Goal: Information Seeking & Learning: Learn about a topic

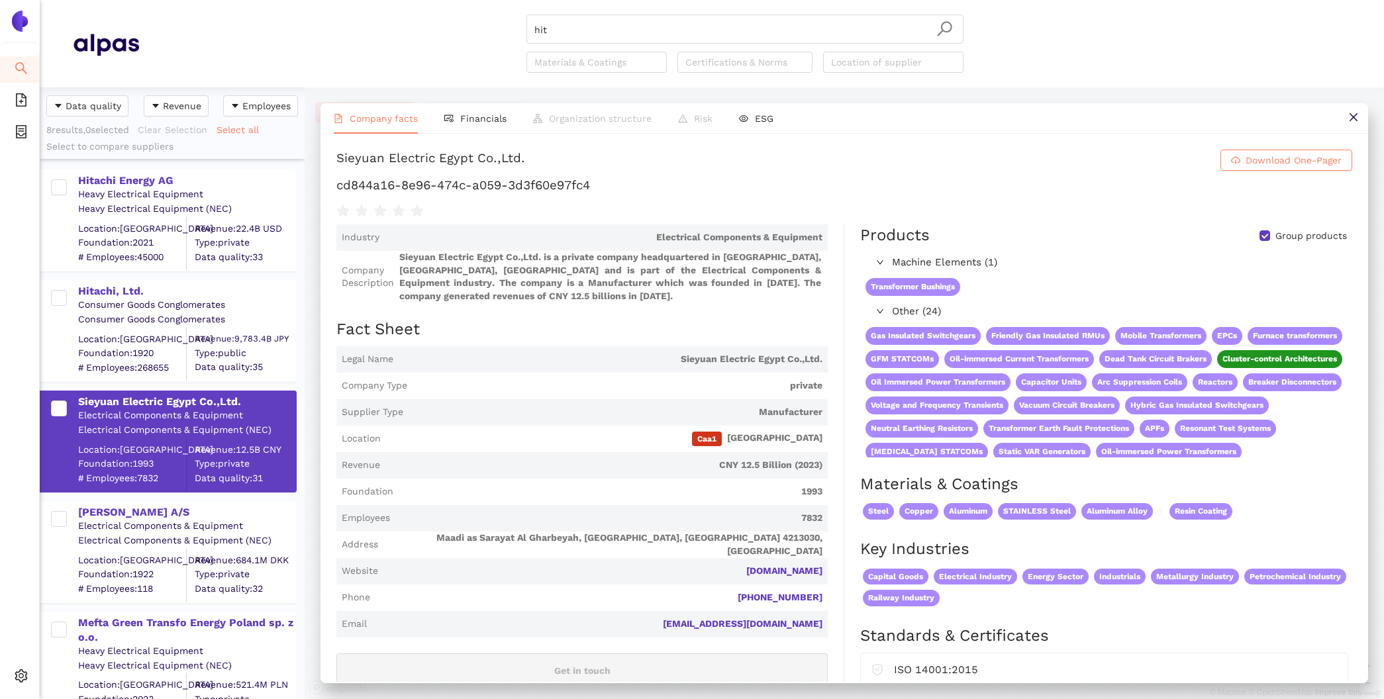
scroll to position [612, 265]
click at [136, 182] on div "Hitachi Energy AG" at bounding box center [186, 181] width 217 height 15
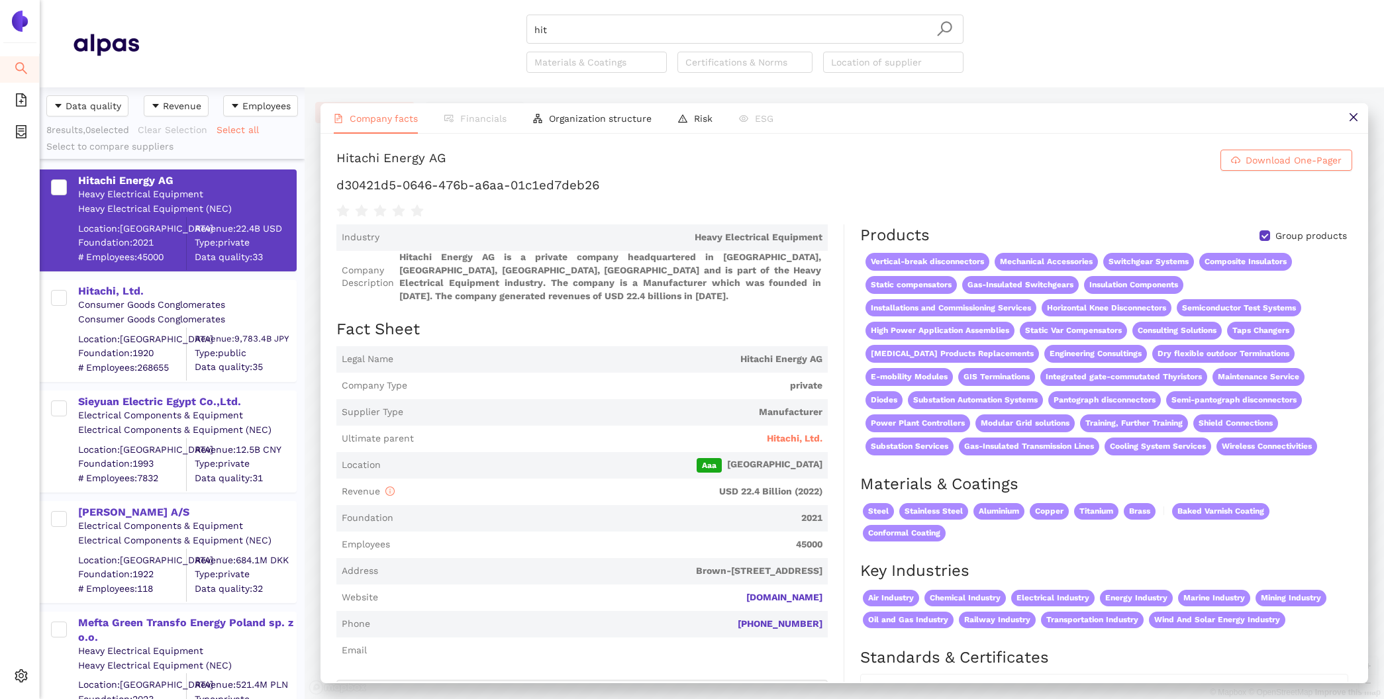
scroll to position [0, 0]
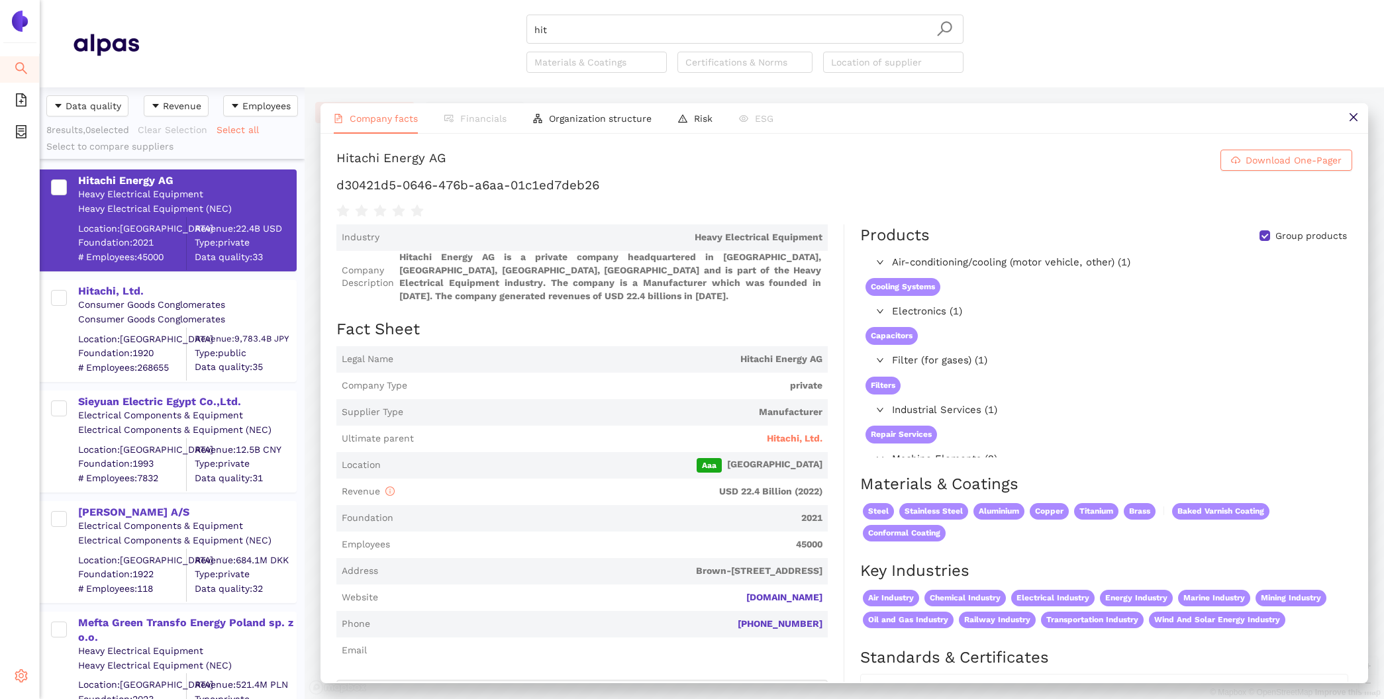
click at [17, 679] on icon "setting" at bounding box center [21, 676] width 13 height 13
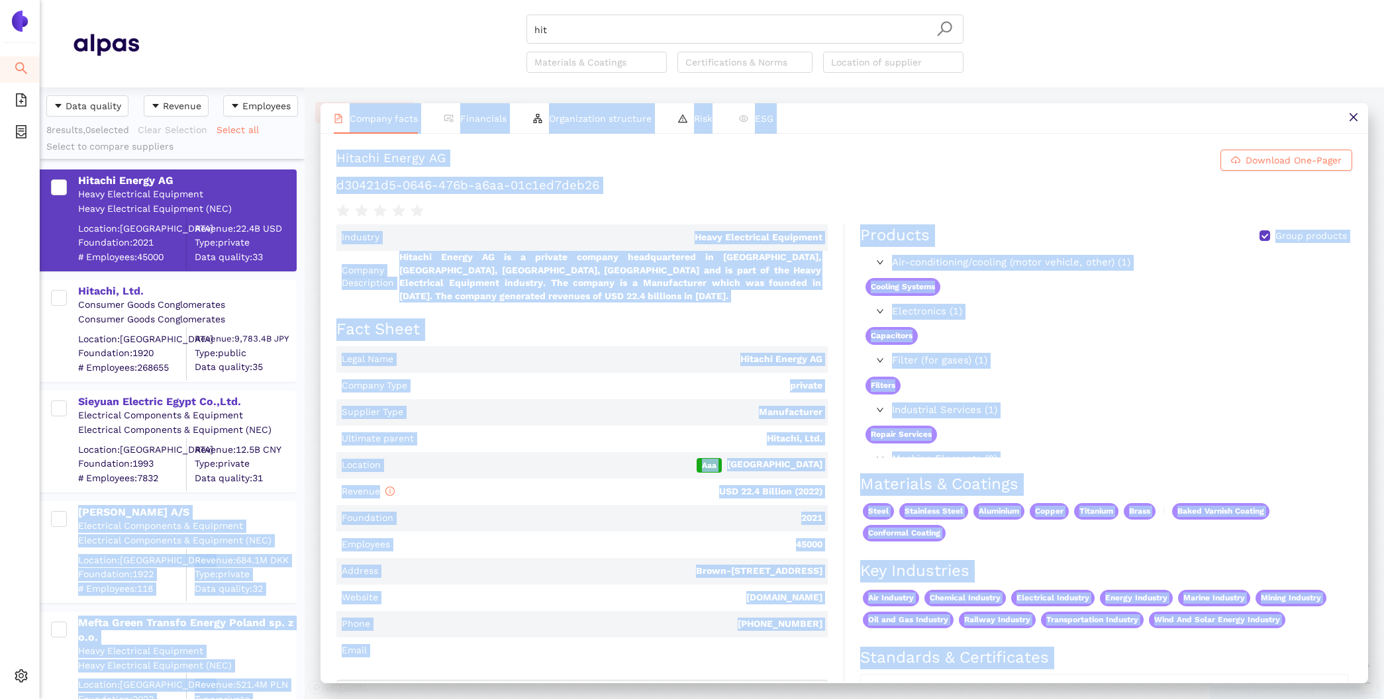
drag, startPoint x: 86, startPoint y: 577, endPoint x: 289, endPoint y: 480, distance: 225.4
click at [289, 480] on body "Search eSourcing Templates eSourcing Projects Settings hit Materials & Coatings…" at bounding box center [692, 349] width 1384 height 699
click at [545, 410] on span "Manufacturer" at bounding box center [616, 412] width 414 height 13
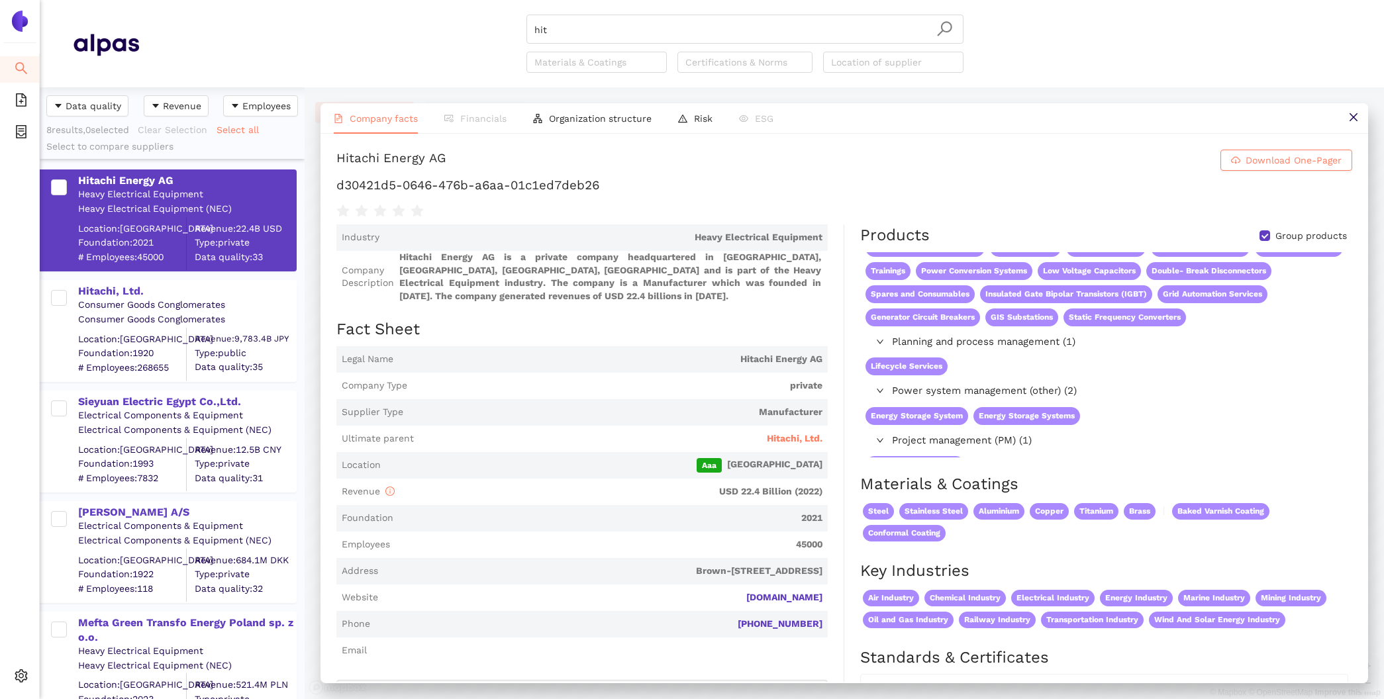
scroll to position [798, 0]
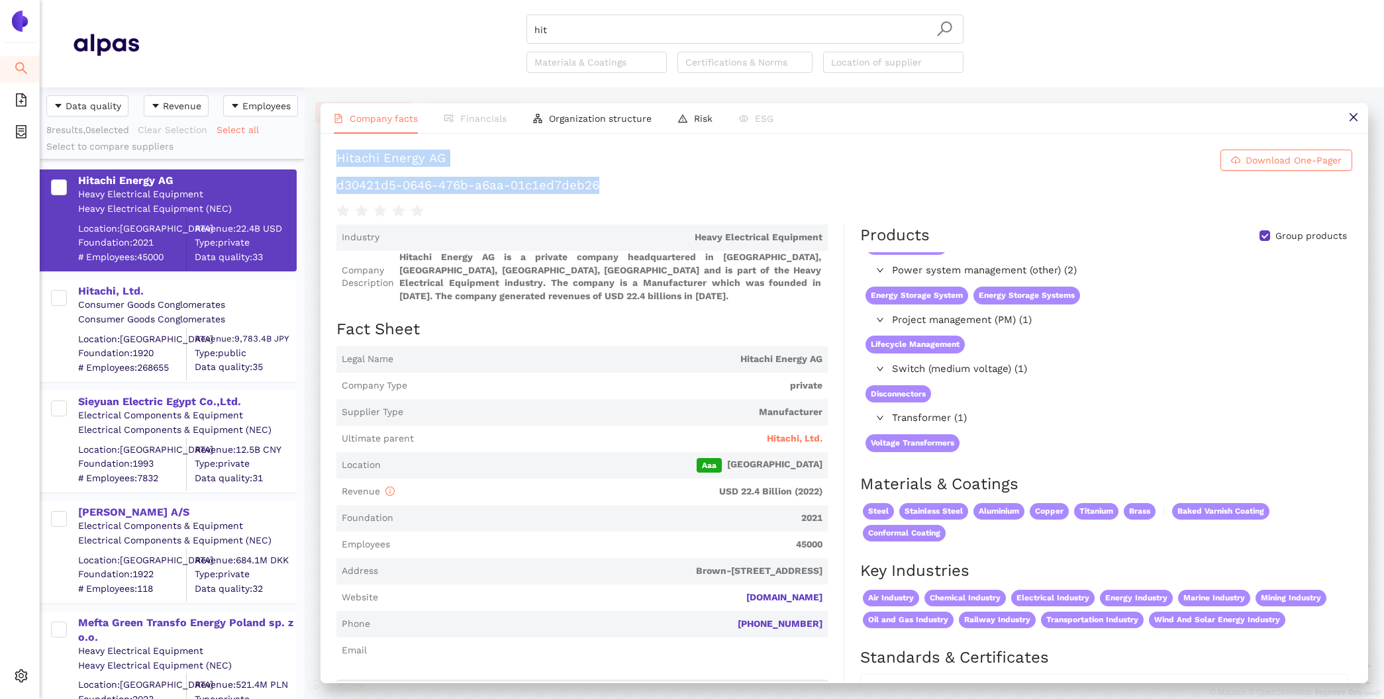
drag, startPoint x: 338, startPoint y: 162, endPoint x: 614, endPoint y: 178, distance: 276.7
click at [614, 178] on div "Hitachi Energy AG Download One-Pager d30421d5-0646-476b-a6aa-01c1ed7deb26" at bounding box center [844, 185] width 1016 height 70
click at [104, 290] on div "Hitachi, Ltd." at bounding box center [186, 291] width 217 height 15
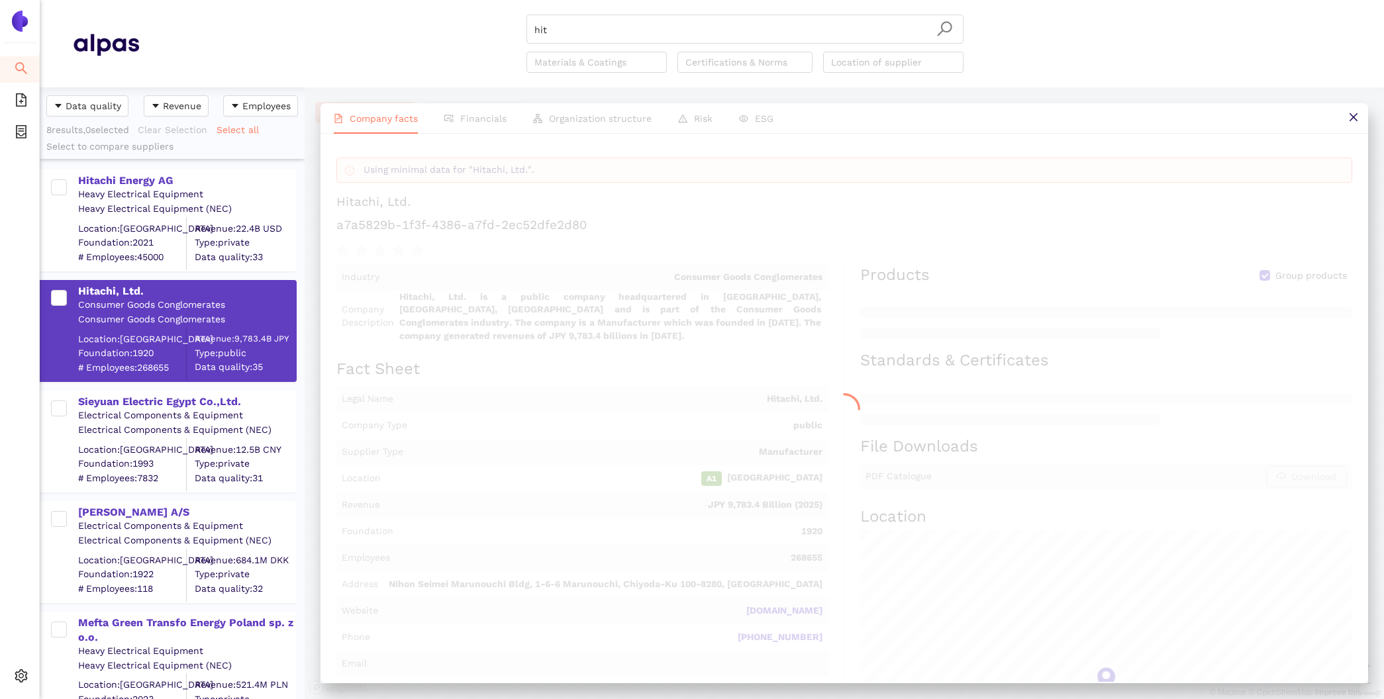
scroll to position [0, 0]
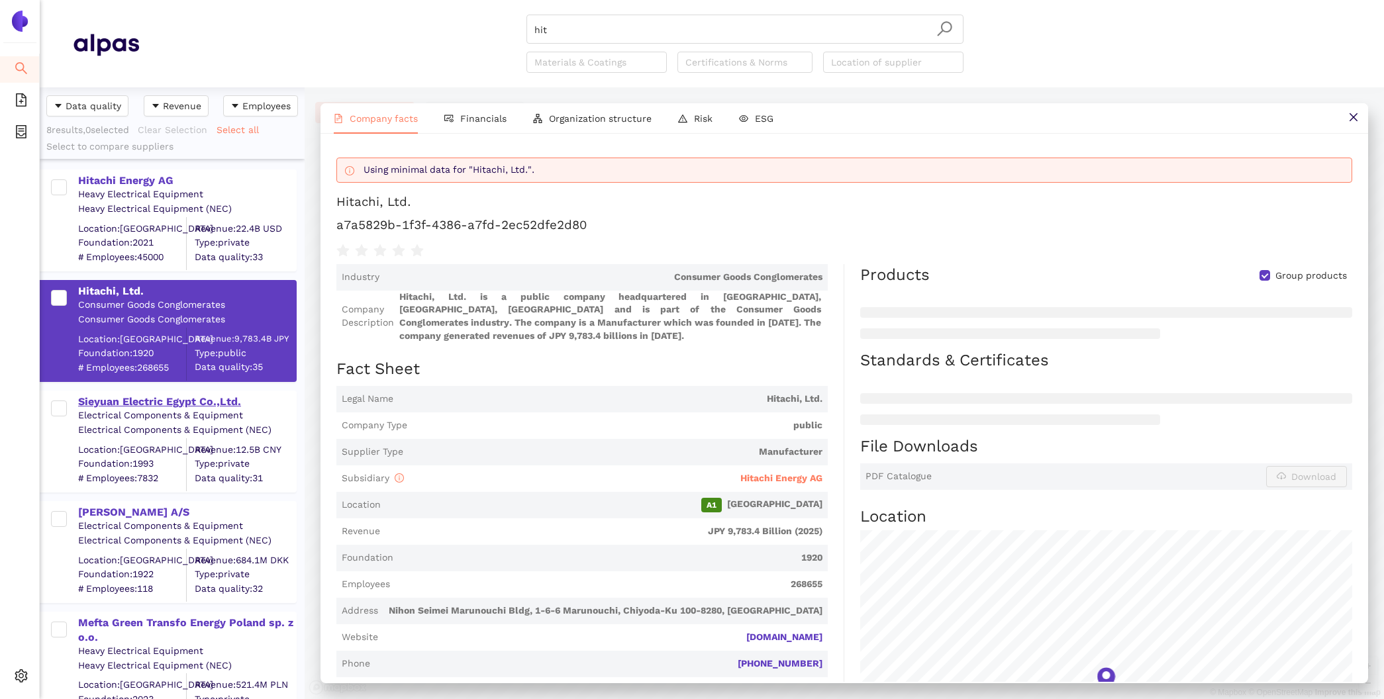
click at [146, 405] on div "Sieyuan Electric Egypt Co.,Ltd." at bounding box center [186, 402] width 217 height 15
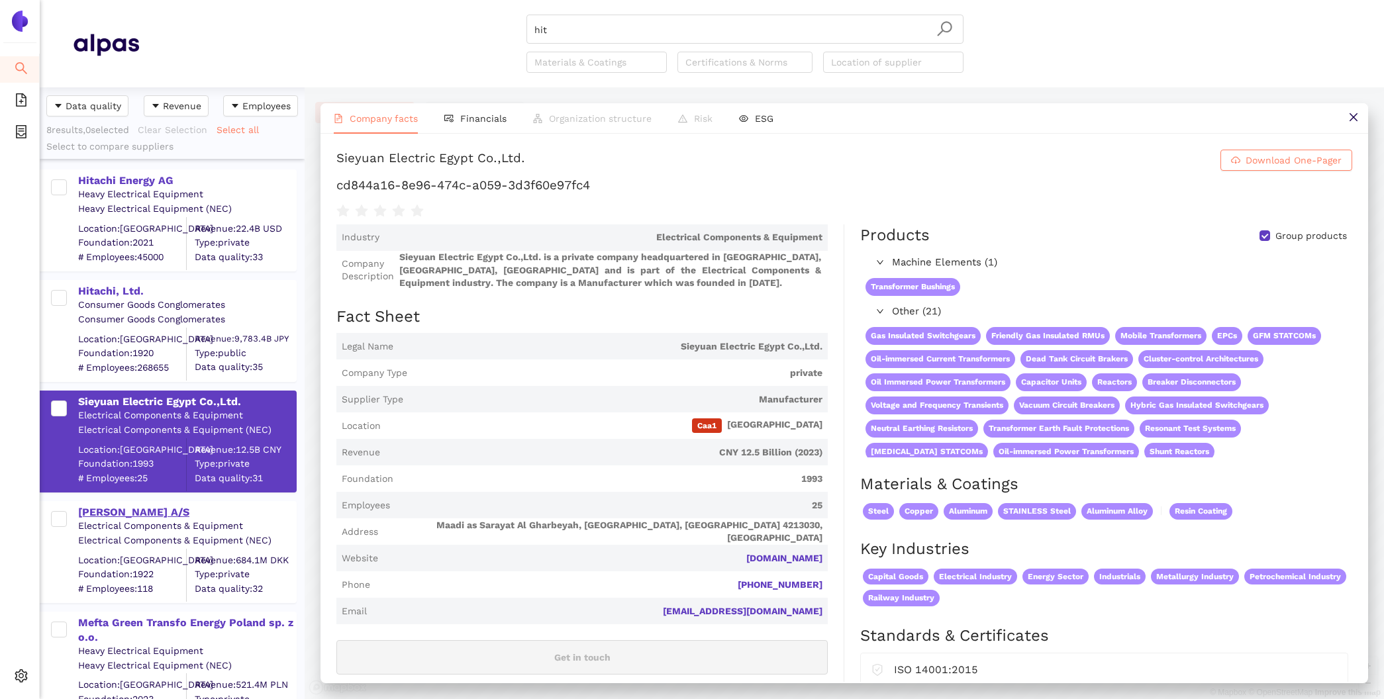
click at [162, 509] on div "[PERSON_NAME] A/S" at bounding box center [186, 512] width 217 height 15
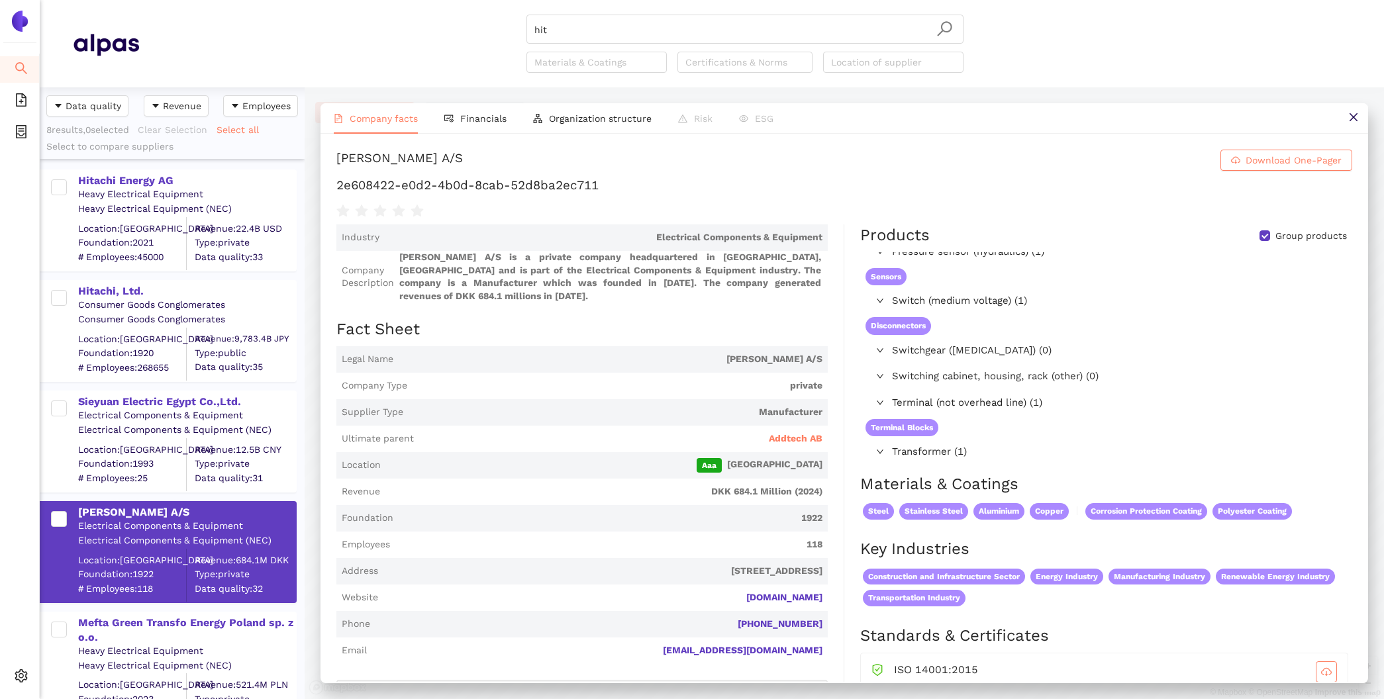
scroll to position [360, 0]
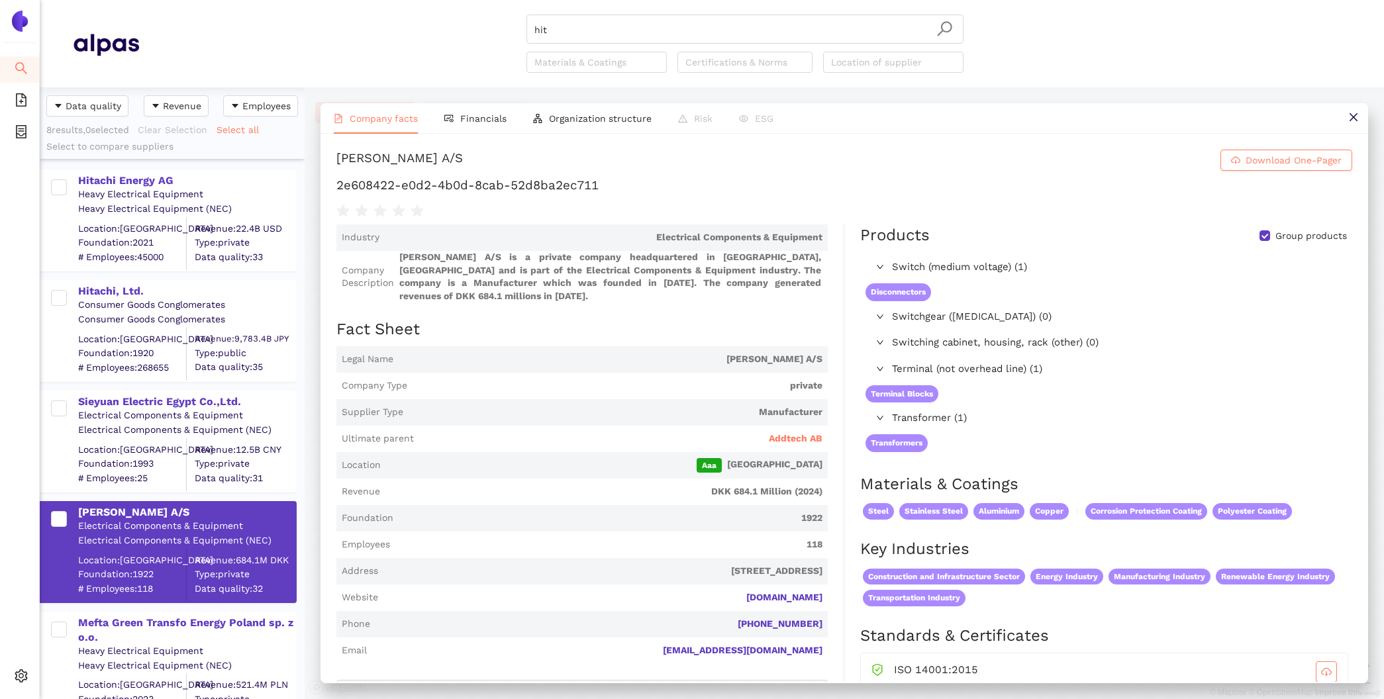
click at [957, 346] on span "Switching cabinet, housing, rack (other) (0)" at bounding box center [1119, 343] width 454 height 16
click at [957, 346] on span "Switching cabinet, housing, rack (other) (0)" at bounding box center [1119, 348] width 454 height 16
click at [942, 319] on span "Switchgear ([MEDICAL_DATA]) (0)" at bounding box center [1119, 317] width 454 height 16
click at [970, 370] on span "Terminal (not overhead line) (1)" at bounding box center [1119, 370] width 454 height 16
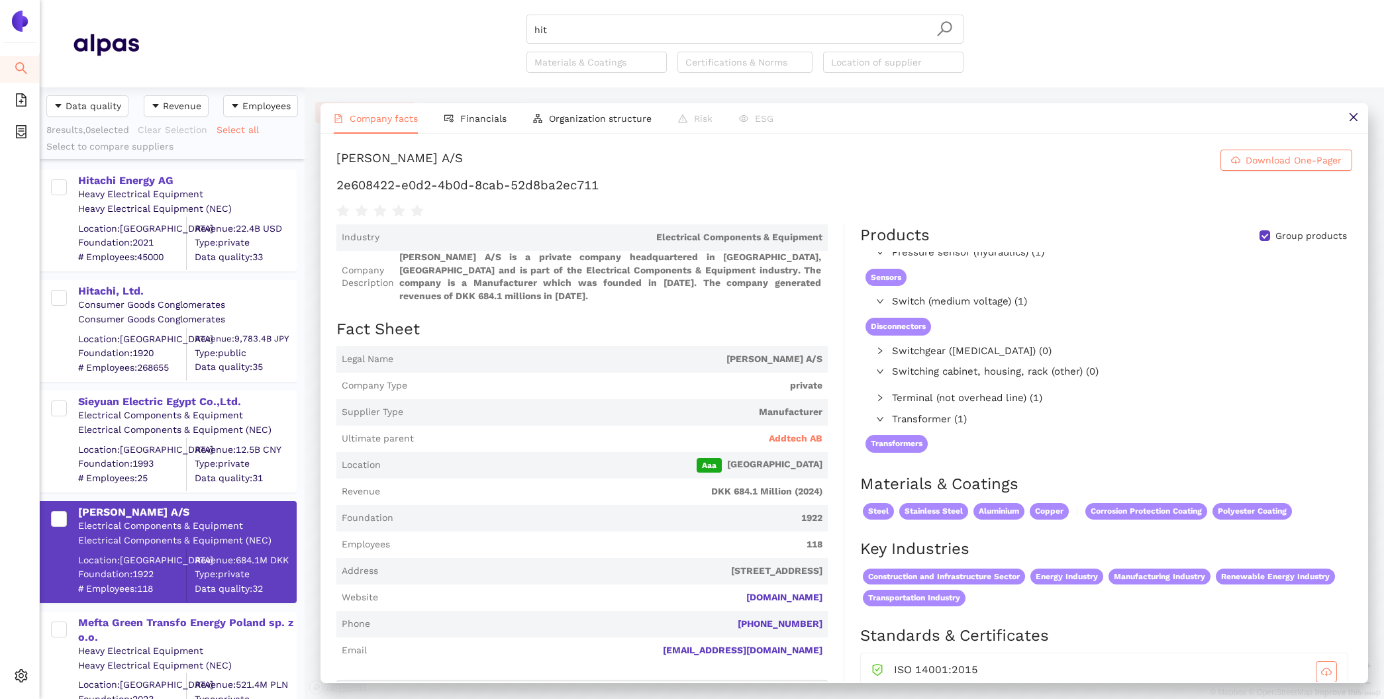
scroll to position [325, 0]
click at [1032, 395] on span "Terminal (not overhead line) (1)" at bounding box center [1119, 399] width 454 height 16
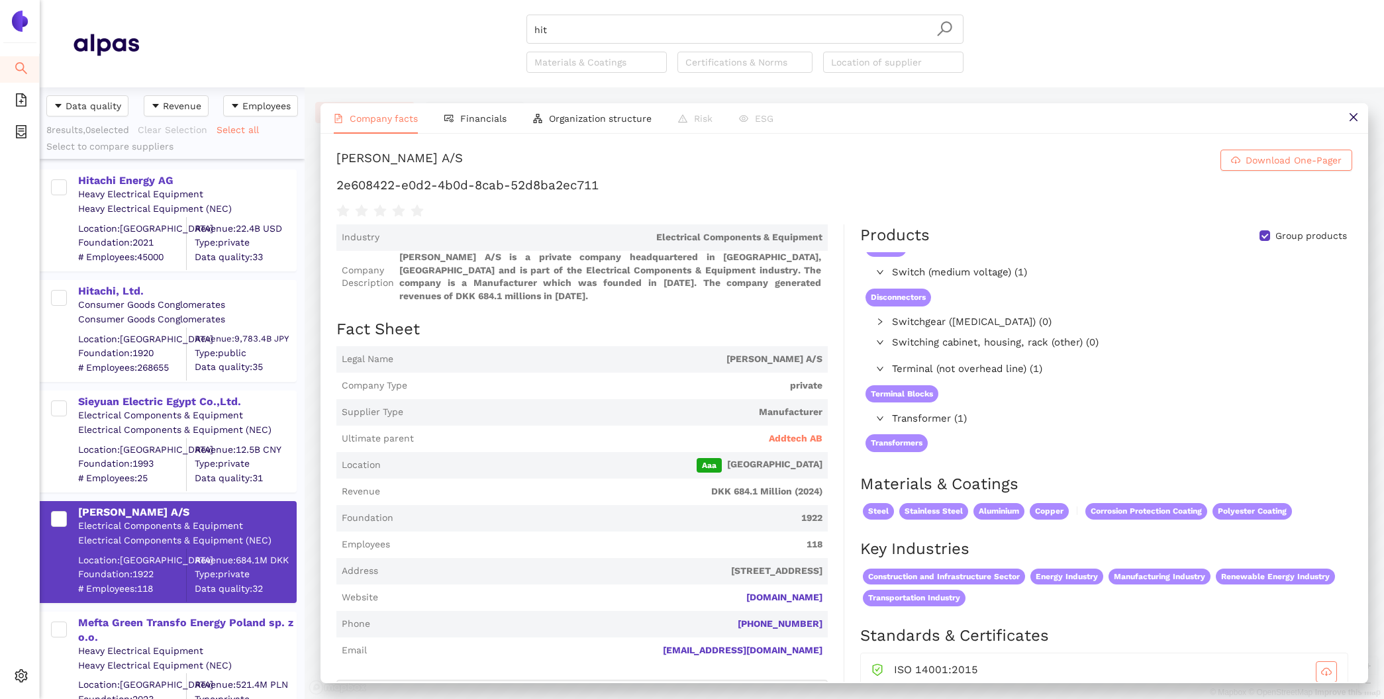
scroll to position [354, 0]
click at [25, 672] on icon "setting" at bounding box center [21, 676] width 13 height 13
click at [95, 585] on span "Internal Area" at bounding box center [95, 581] width 59 height 11
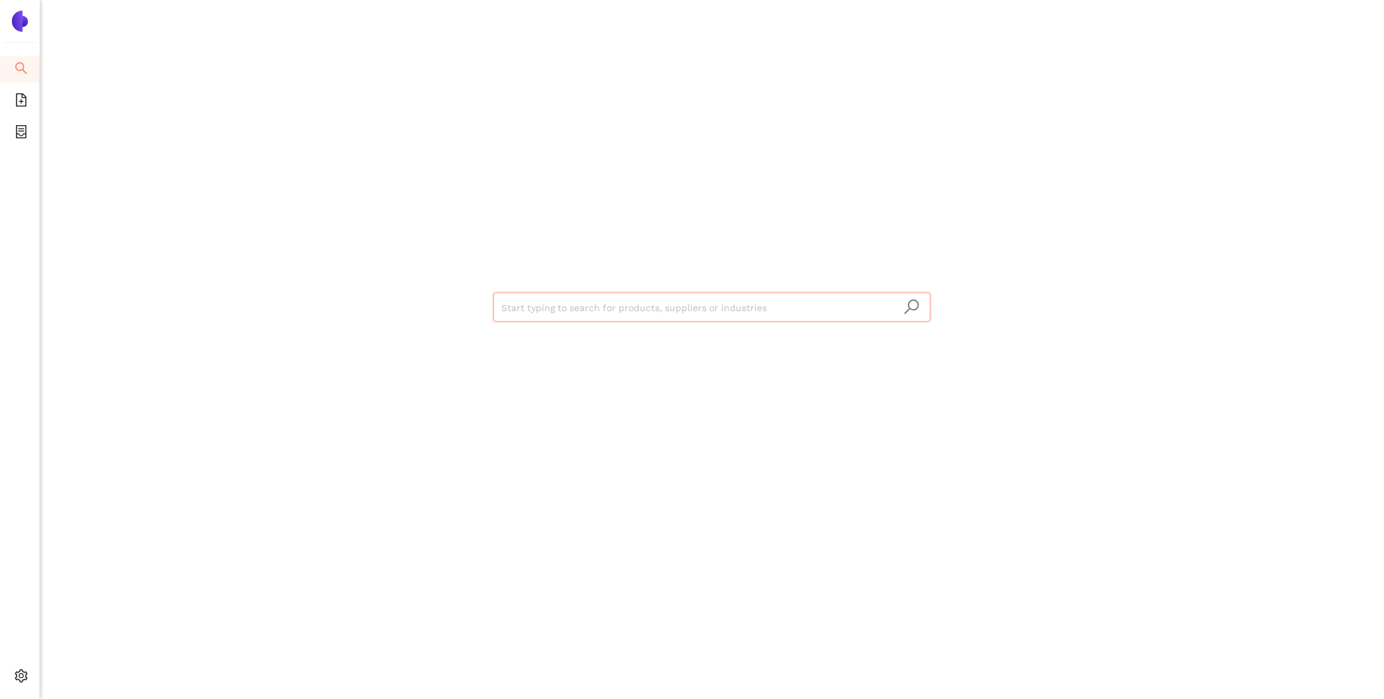
click at [701, 317] on input "search" at bounding box center [711, 307] width 421 height 29
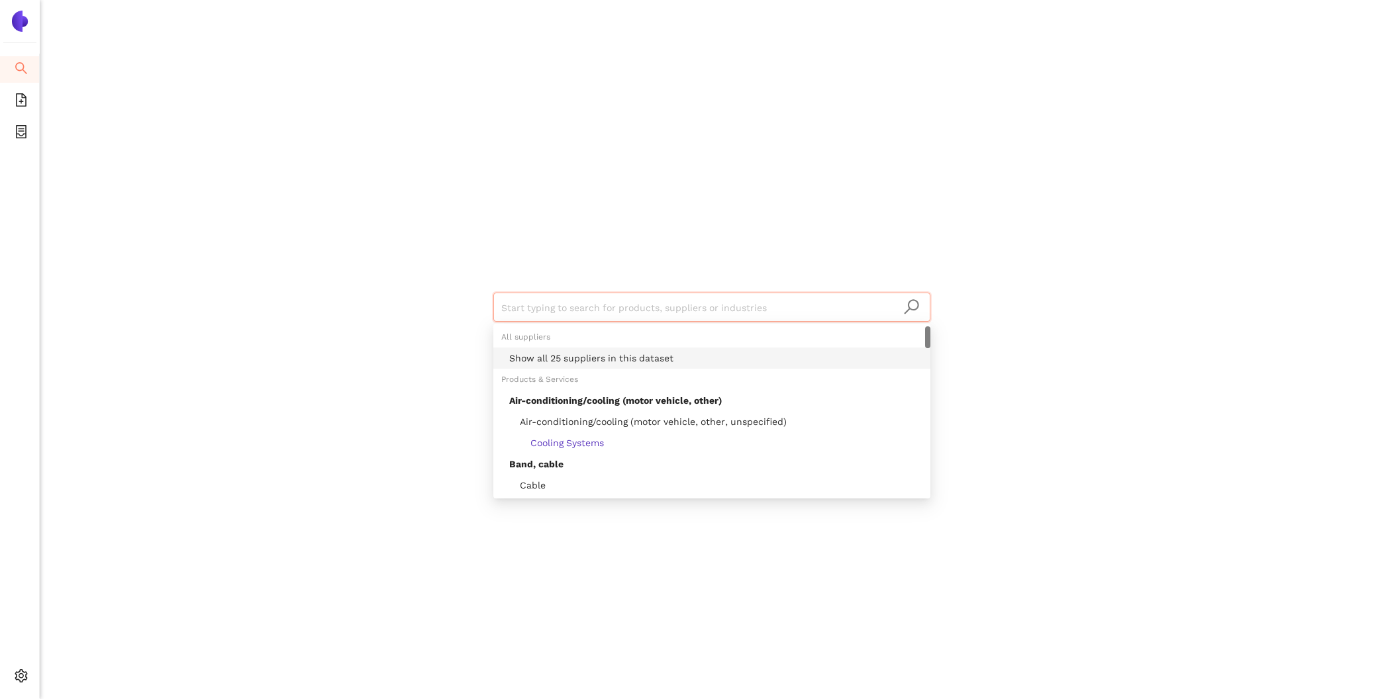
click at [662, 358] on div "Show all 25 suppliers in this dataset" at bounding box center [715, 358] width 413 height 15
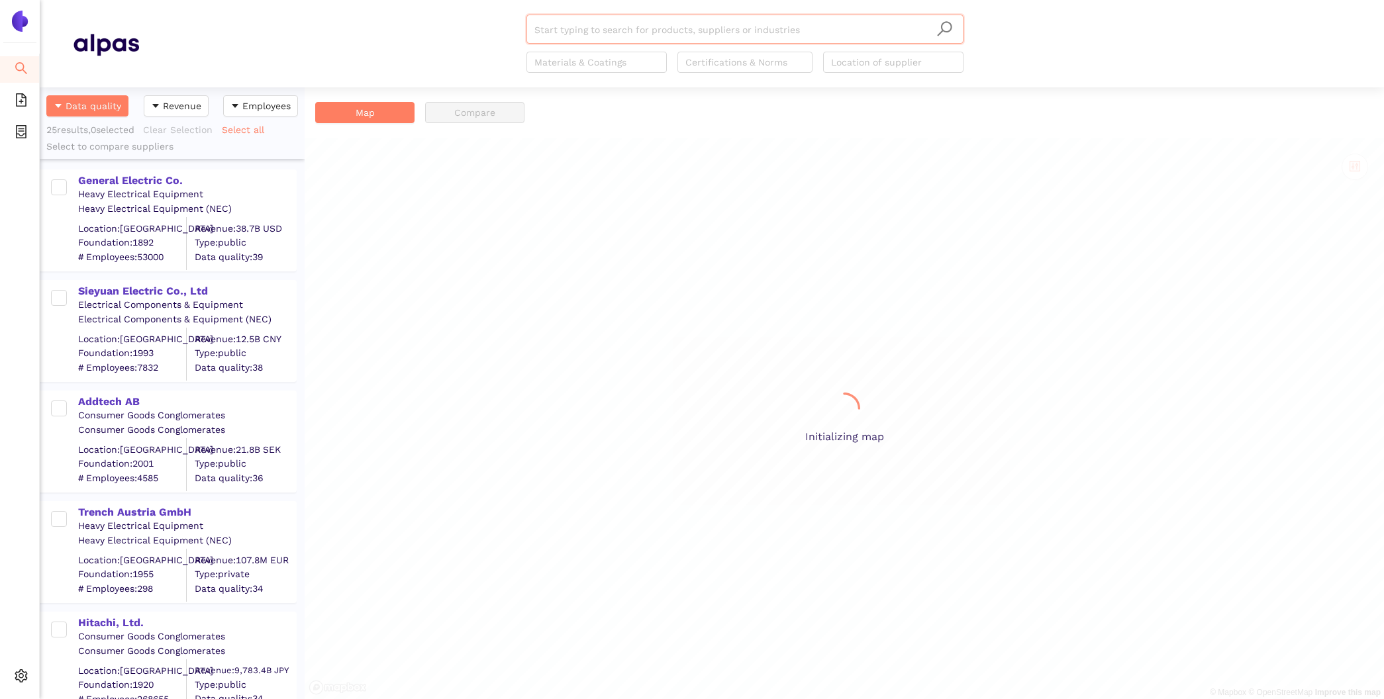
scroll to position [612, 265]
click at [135, 285] on div "Sieyuan Electric Co., Ltd" at bounding box center [186, 291] width 217 height 15
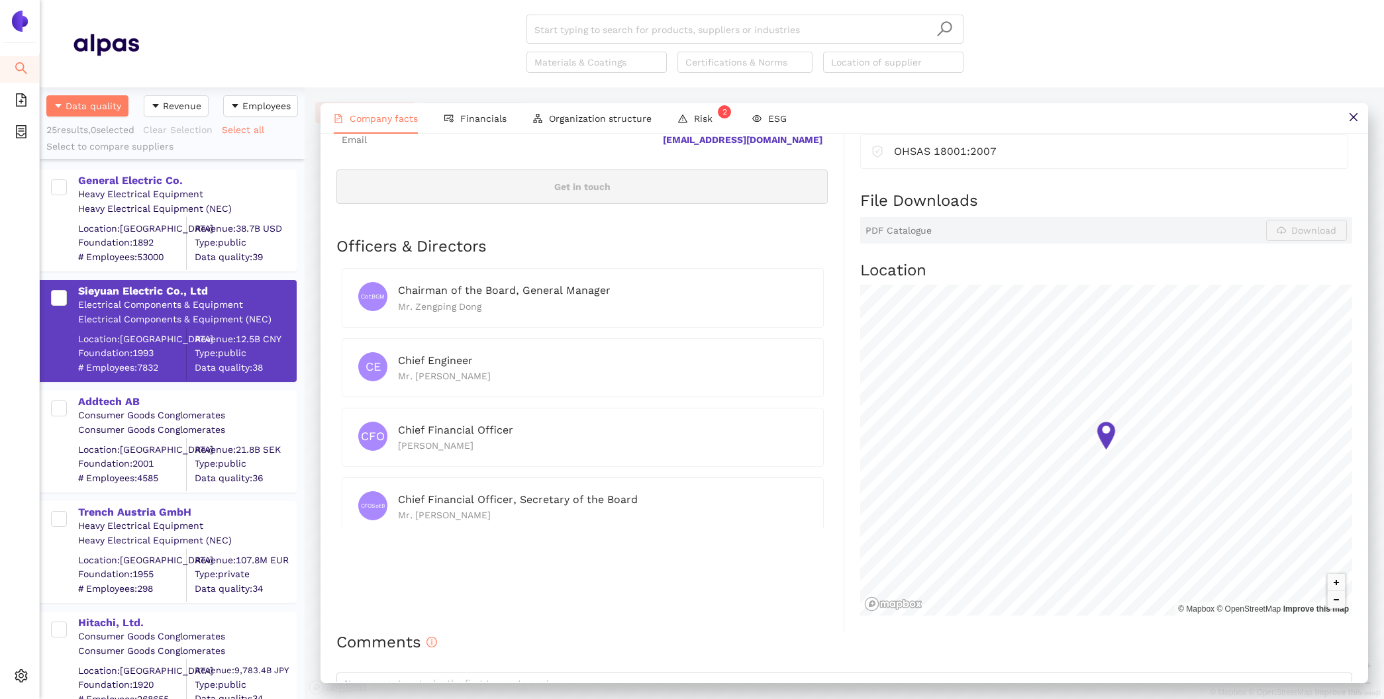
scroll to position [522, 0]
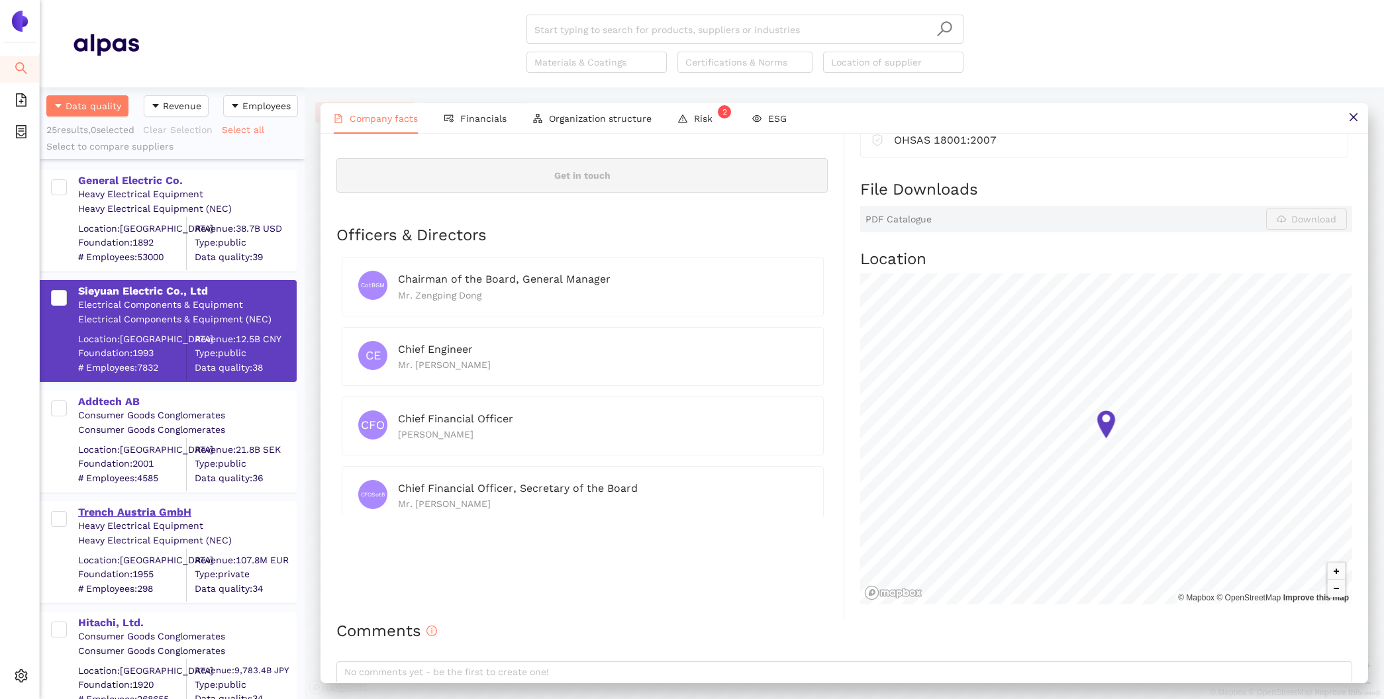
click at [144, 509] on div "Trench Austria GmbH" at bounding box center [186, 512] width 217 height 15
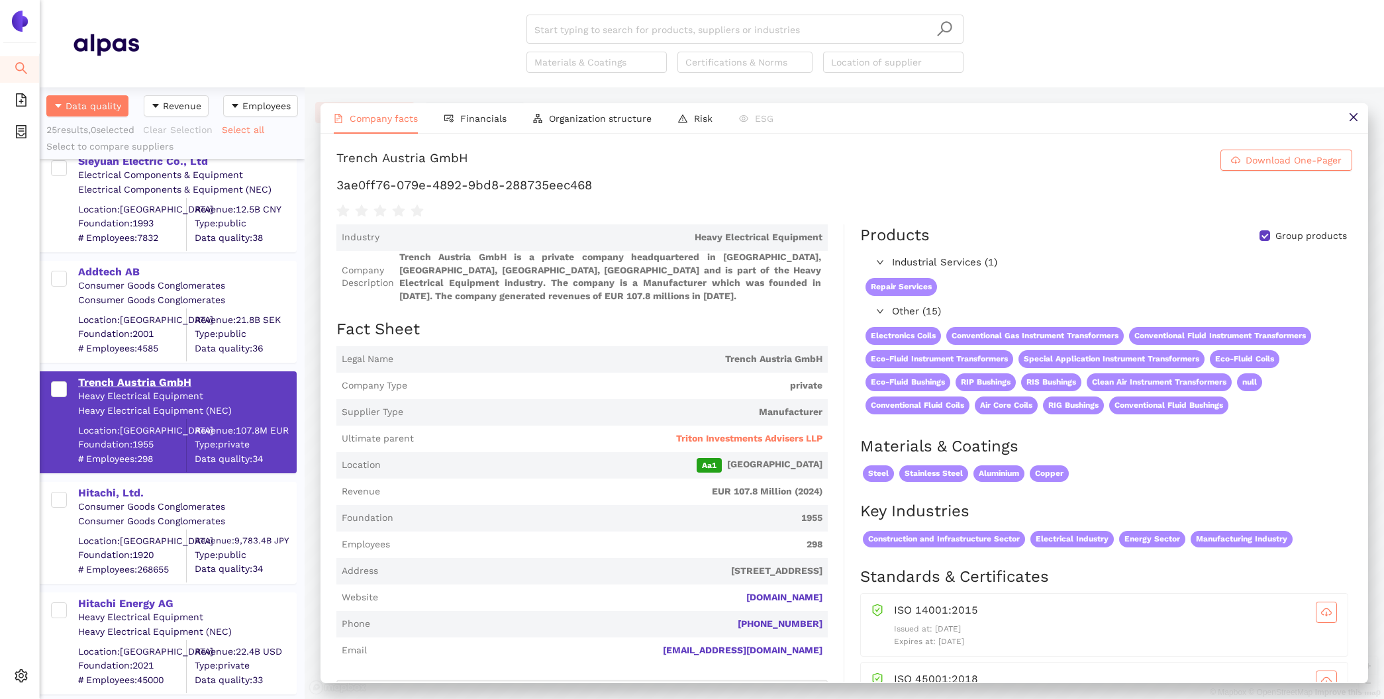
scroll to position [136, 0]
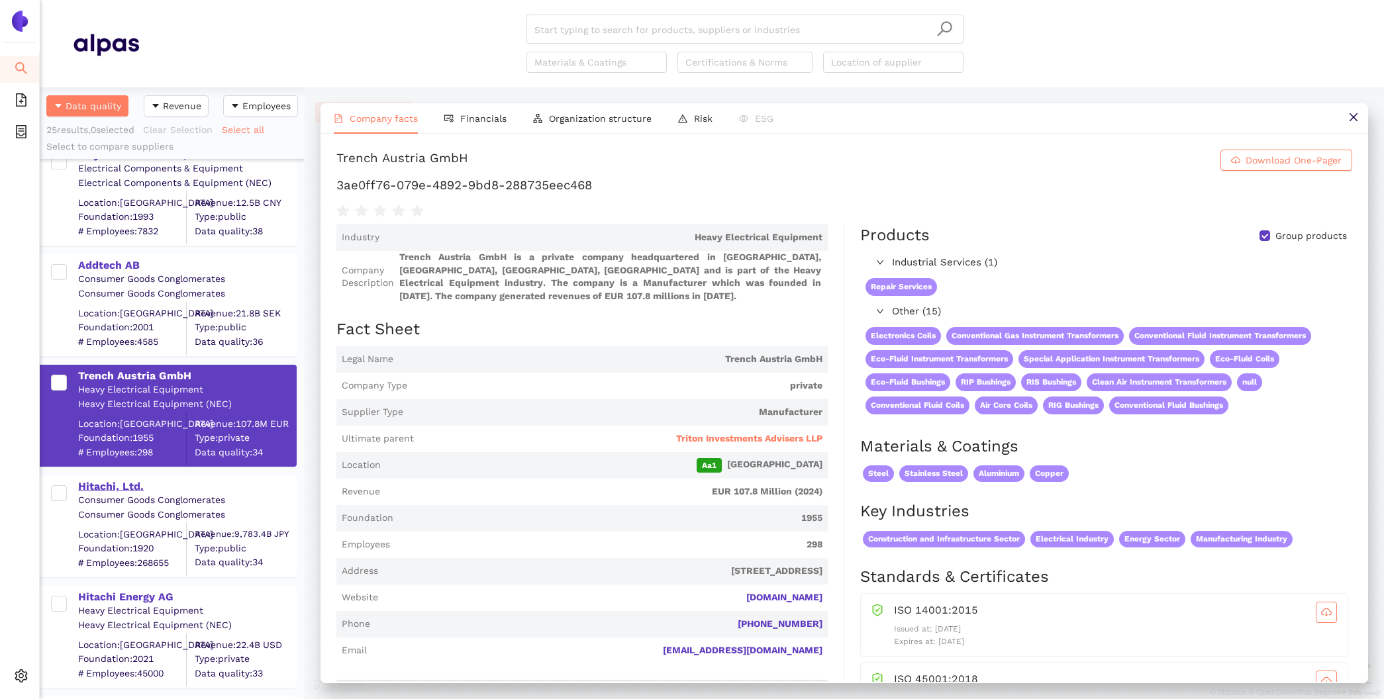
click at [120, 481] on div "Hitachi, Ltd." at bounding box center [186, 486] width 217 height 15
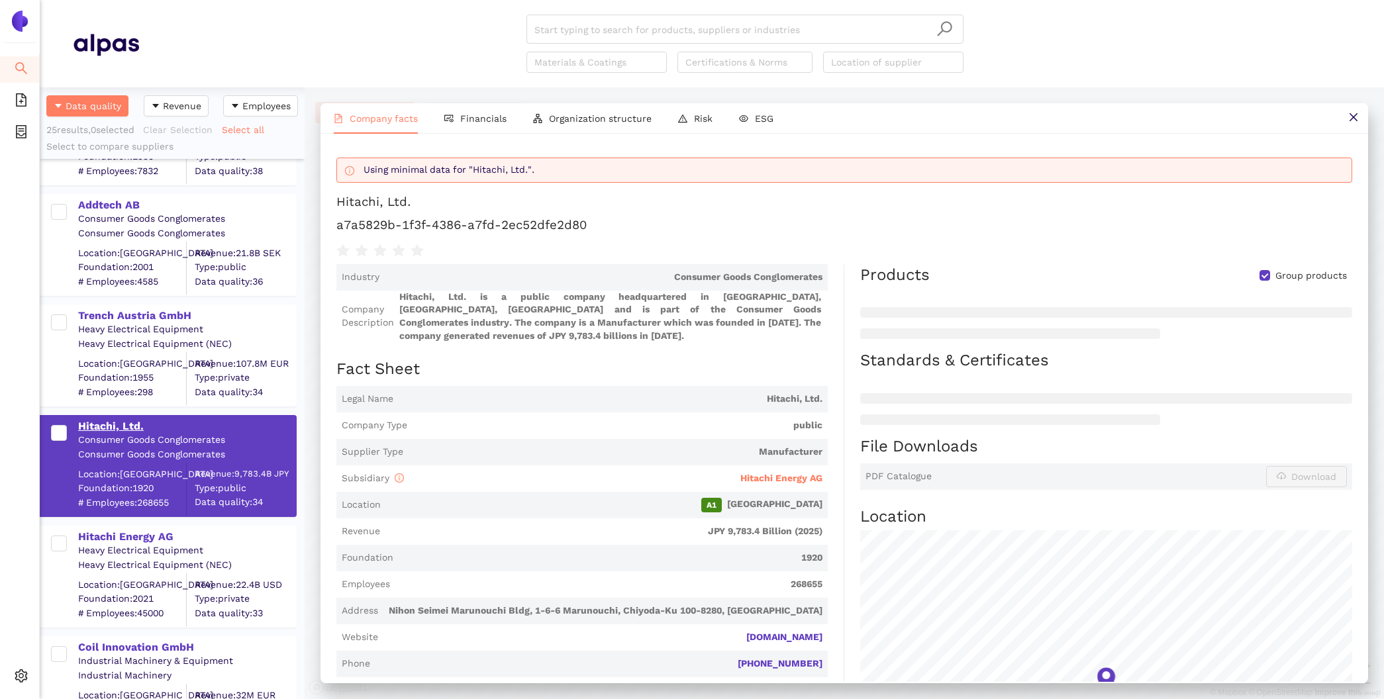
scroll to position [240, 0]
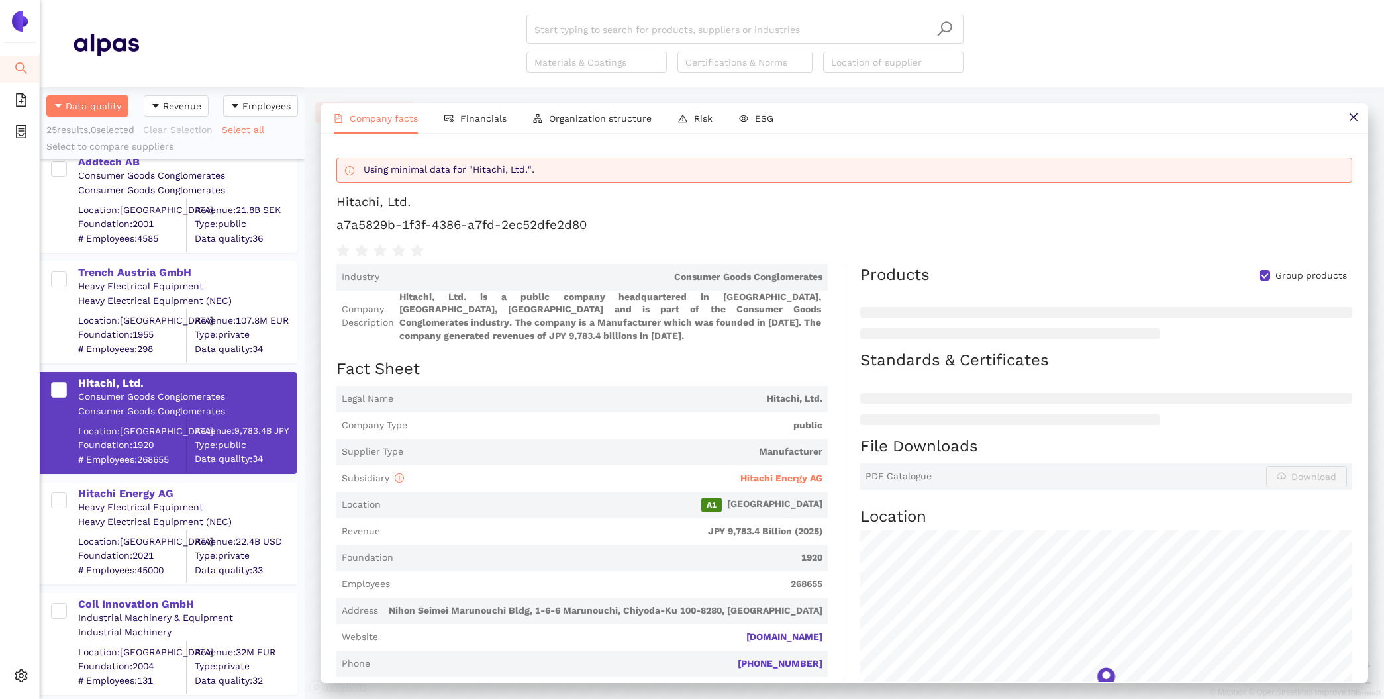
click at [121, 485] on div "Hitachi Energy AG" at bounding box center [186, 492] width 217 height 17
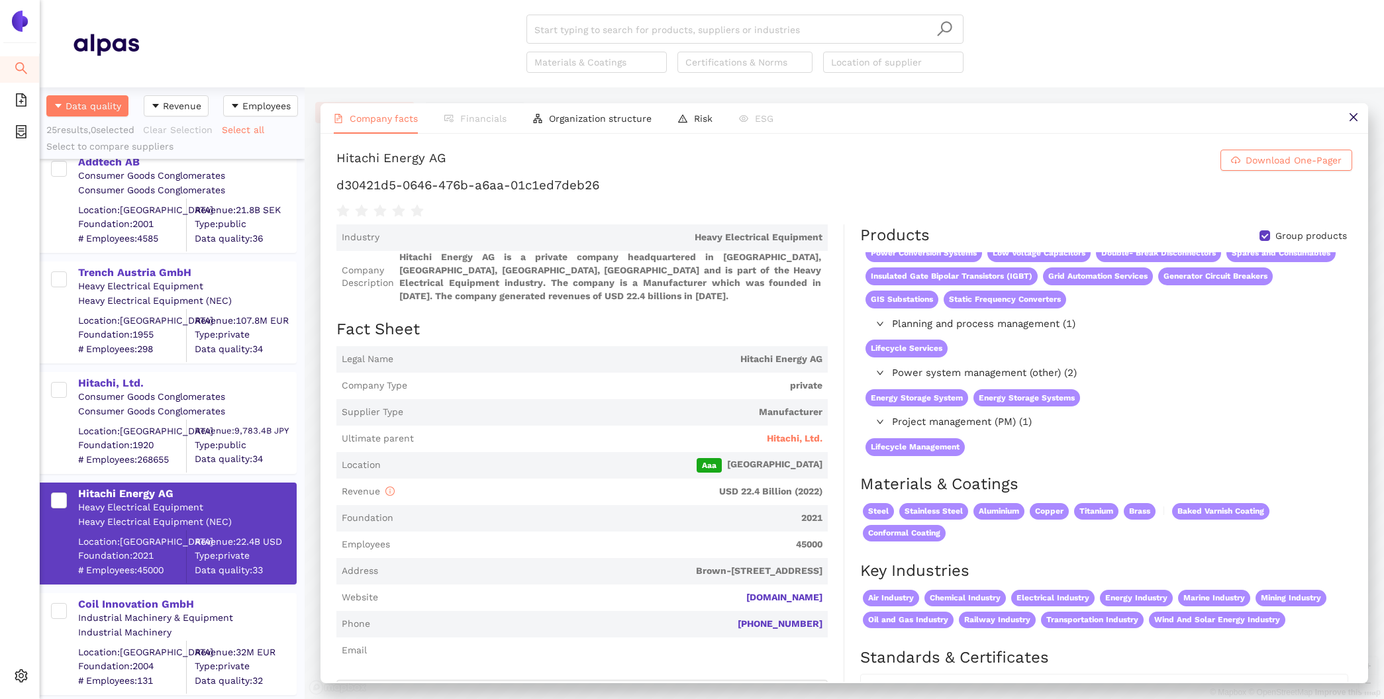
scroll to position [748, 0]
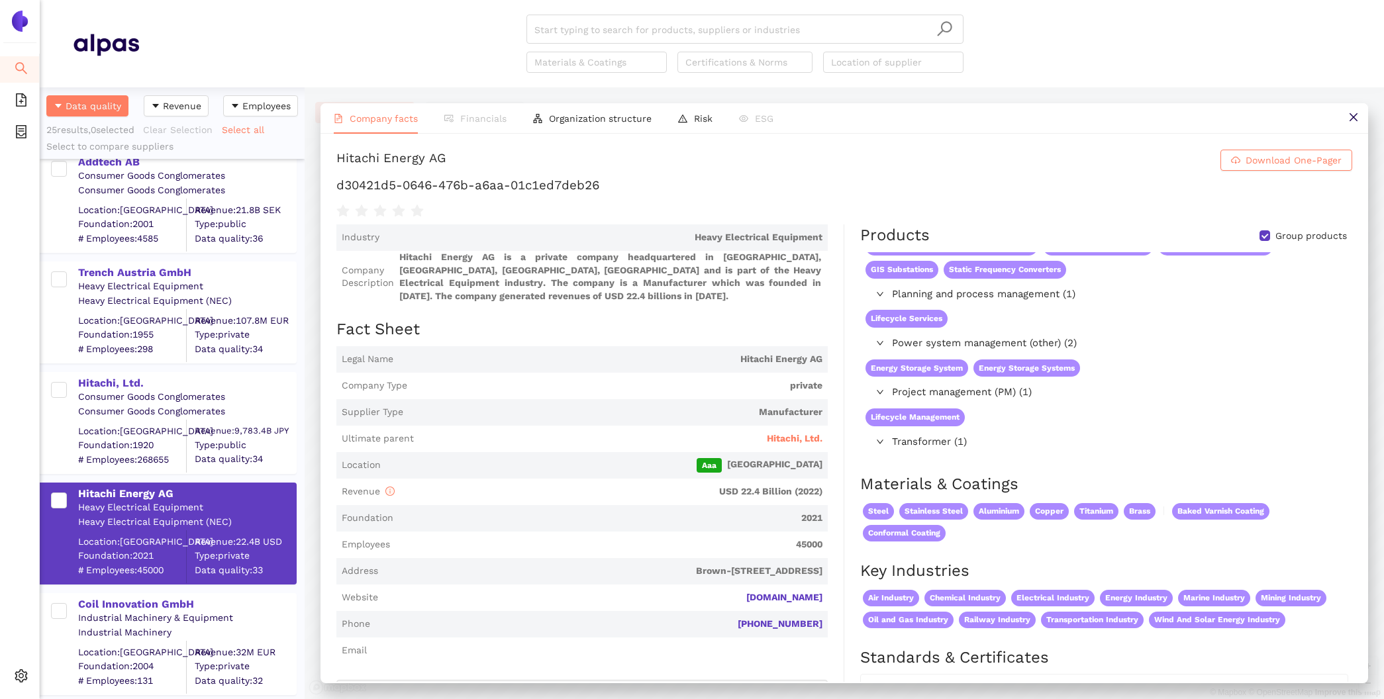
click at [391, 152] on div "Hitachi Energy AG" at bounding box center [391, 160] width 110 height 21
drag, startPoint x: 469, startPoint y: 152, endPoint x: 334, endPoint y: 156, distance: 134.5
click at [334, 156] on div "Hitachi Energy AG Download One-Pager d30421d5-0646-476b-a6aa-01c1ed7deb26 Indus…" at bounding box center [845, 408] width 1048 height 548
copy div "Hitachi Energy AG"
click at [169, 607] on div "Coil Innovation GmbH" at bounding box center [186, 604] width 217 height 15
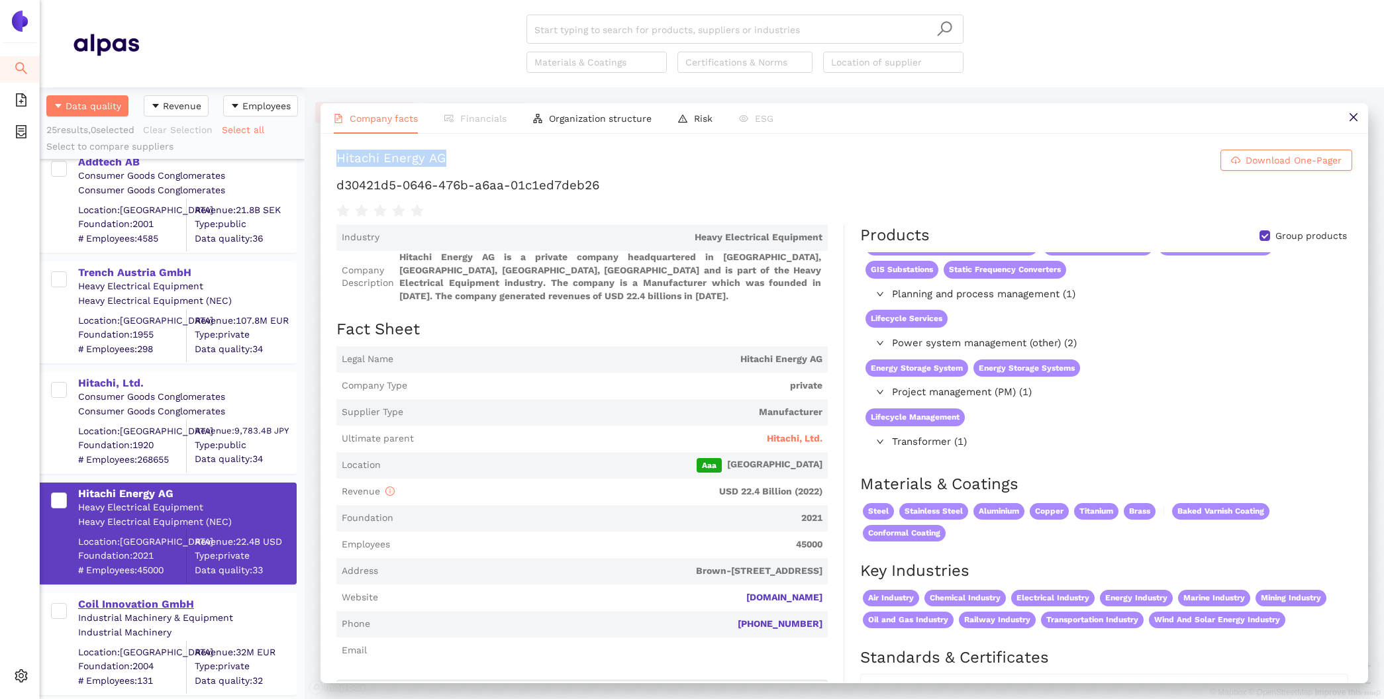
click at [169, 607] on div "Coil Innovation GmbH" at bounding box center [186, 604] width 217 height 15
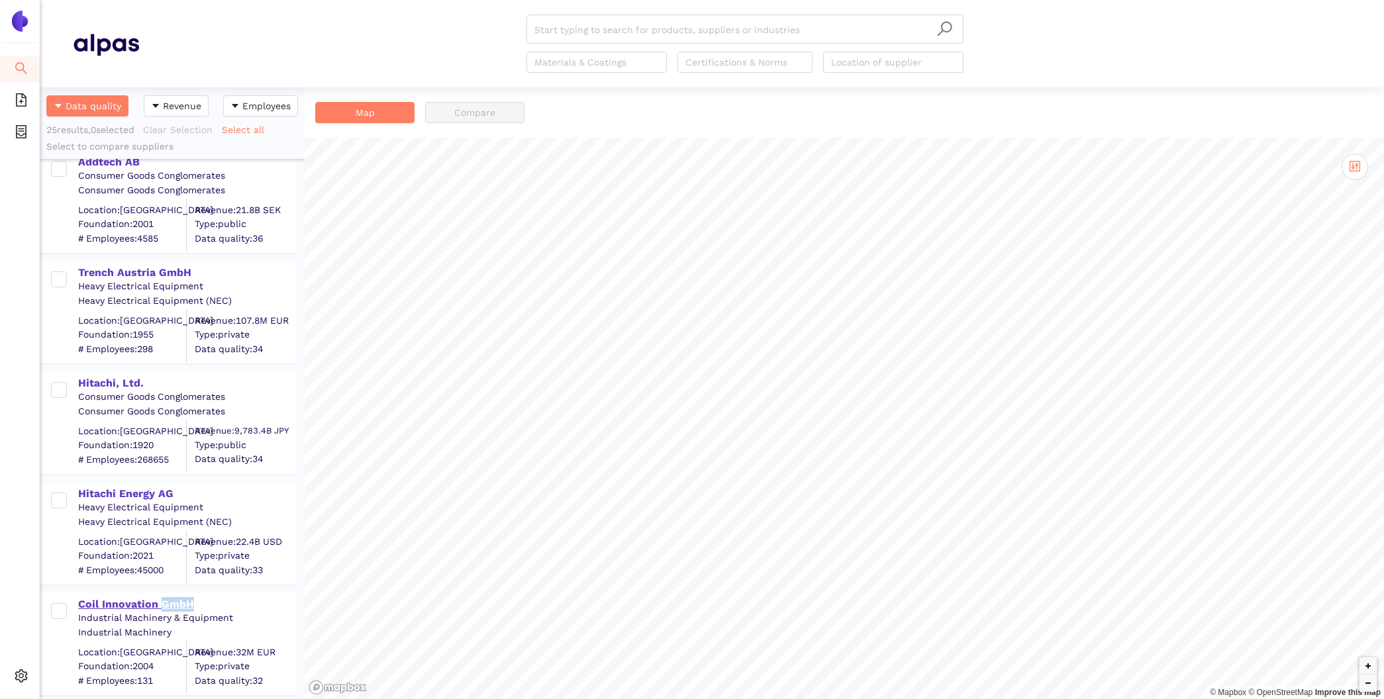
click at [167, 603] on div "Coil Innovation GmbH" at bounding box center [186, 604] width 217 height 15
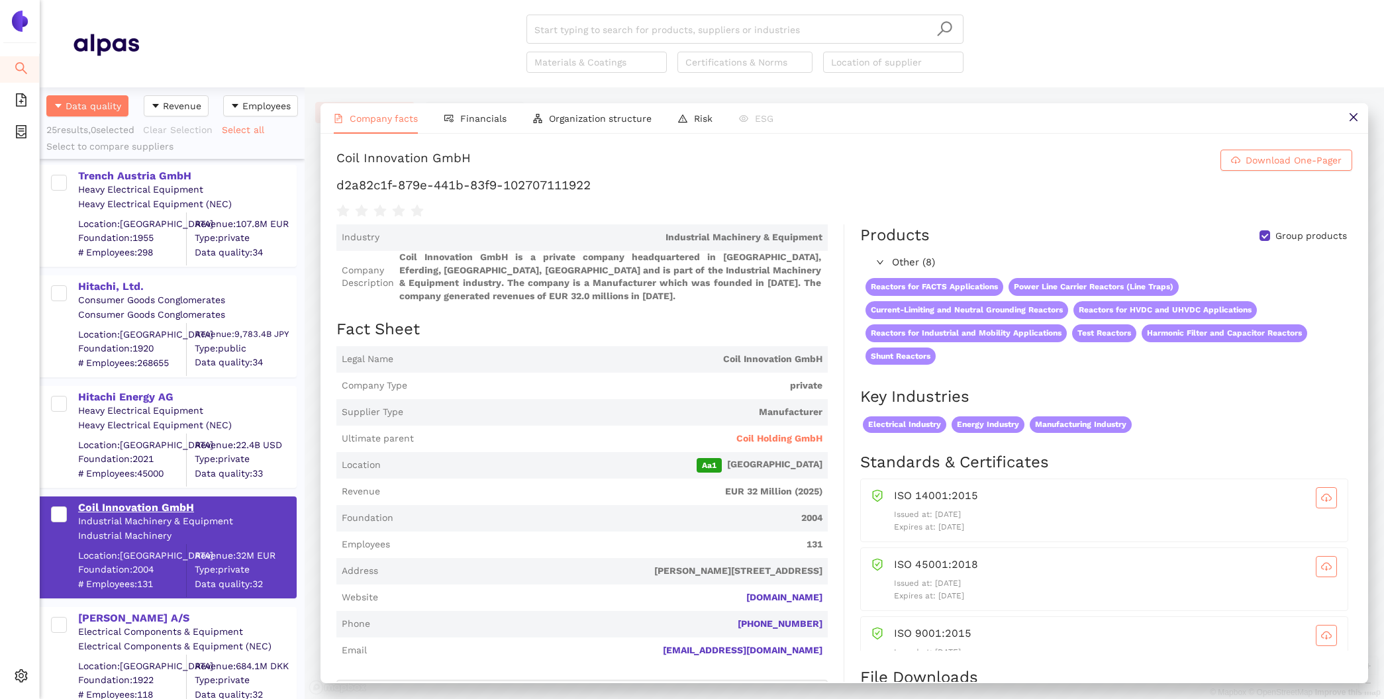
scroll to position [414, 0]
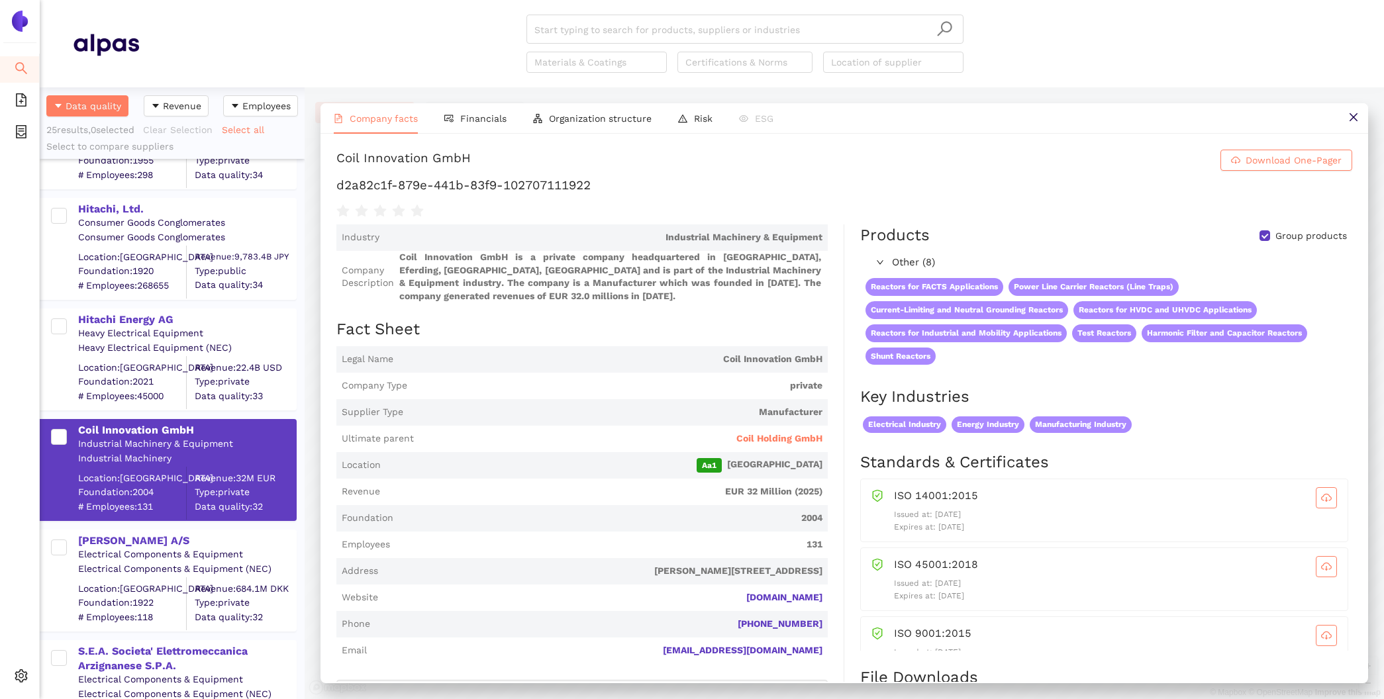
click at [146, 551] on div "Electrical Components & Equipment" at bounding box center [186, 554] width 217 height 13
click at [143, 546] on div "[PERSON_NAME] A/S" at bounding box center [186, 541] width 217 height 15
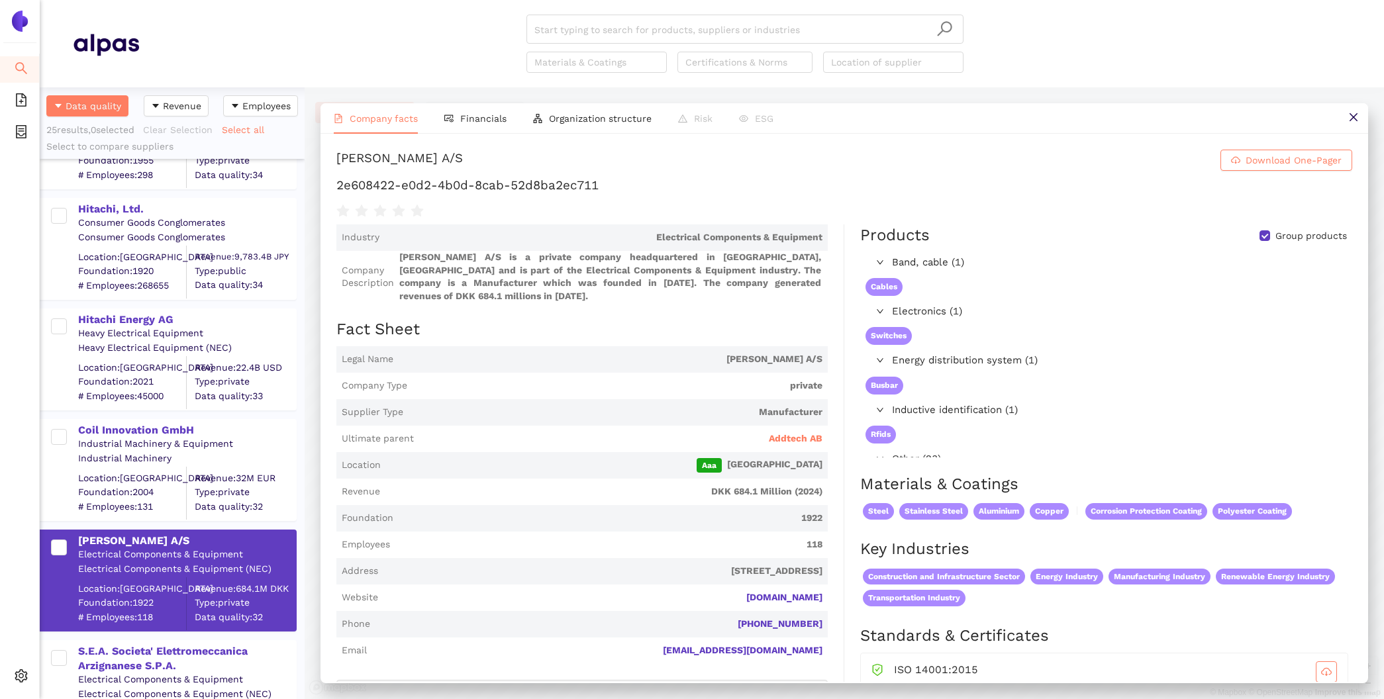
drag, startPoint x: 475, startPoint y: 160, endPoint x: 337, endPoint y: 160, distance: 138.4
click at [337, 160] on h1 "Hans Følsgaard A/S Download One-Pager" at bounding box center [844, 160] width 1016 height 21
copy div "[PERSON_NAME] A/S"
click at [23, 678] on icon at bounding box center [26, 678] width 7 height 0
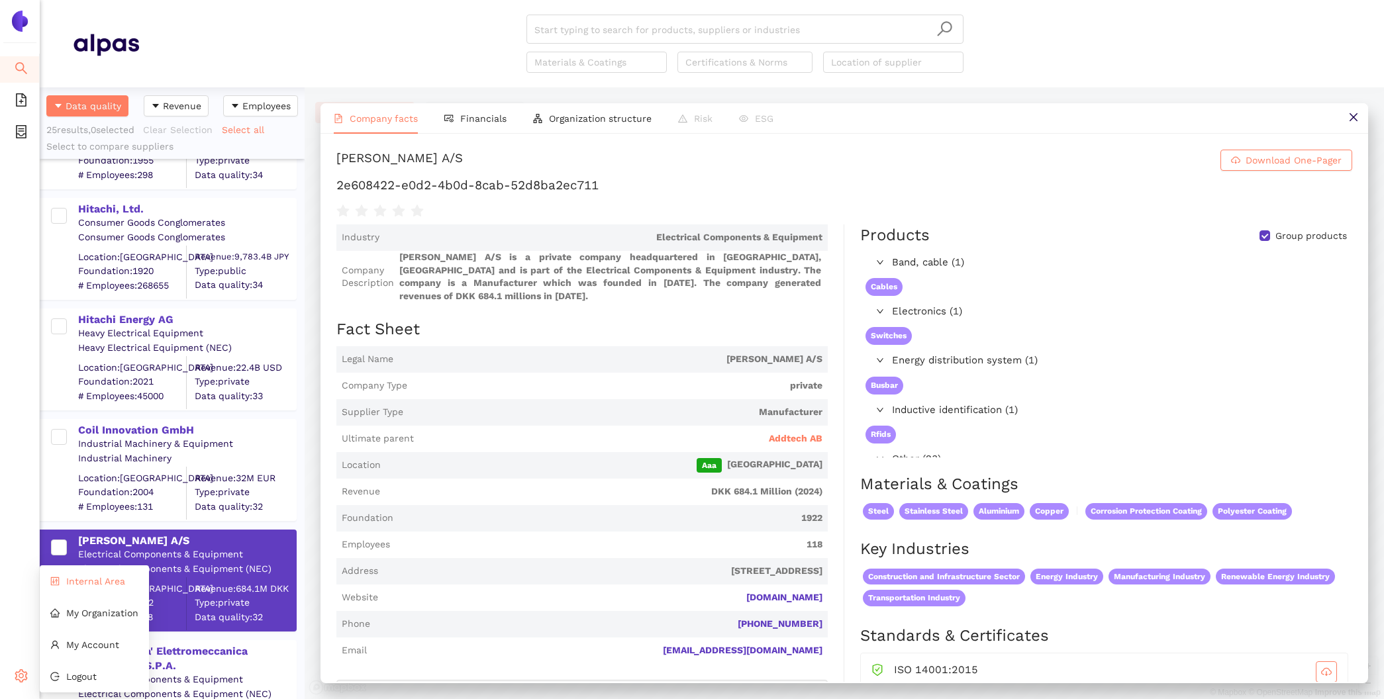
click at [96, 578] on span "Internal Area" at bounding box center [95, 581] width 59 height 11
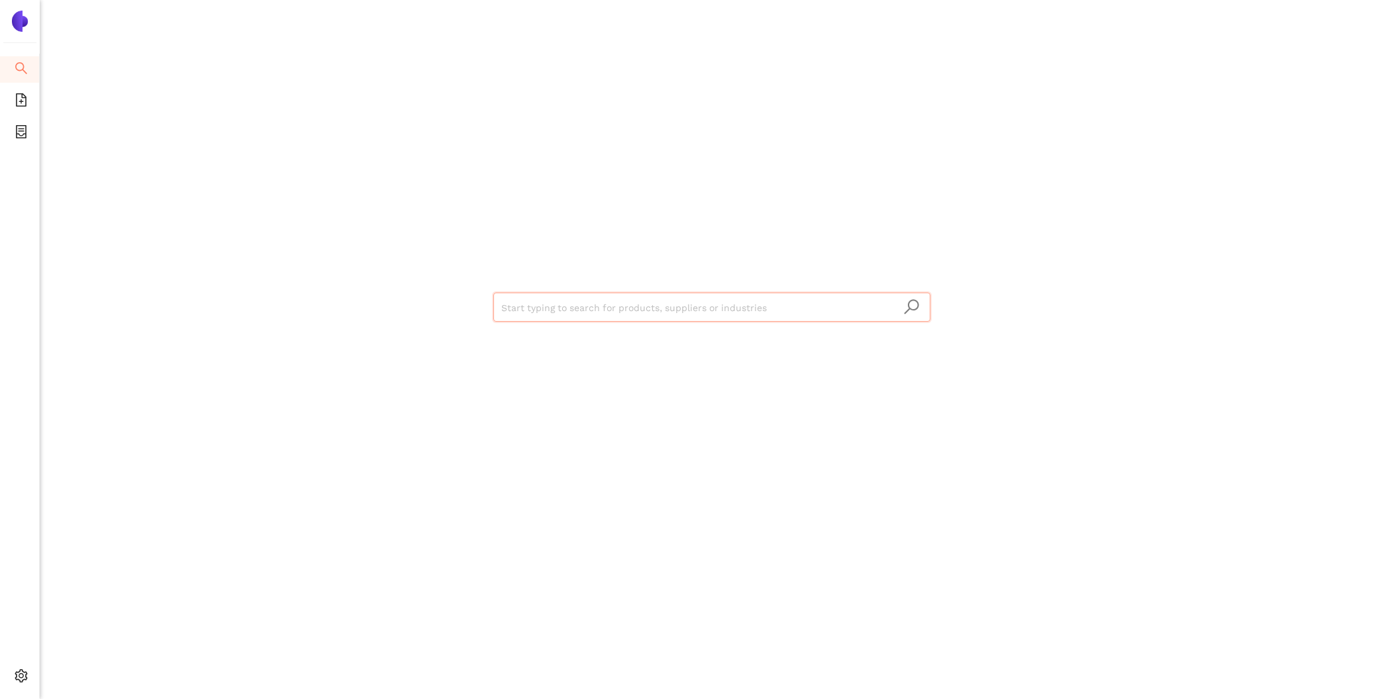
click at [591, 305] on input "search" at bounding box center [711, 307] width 421 height 29
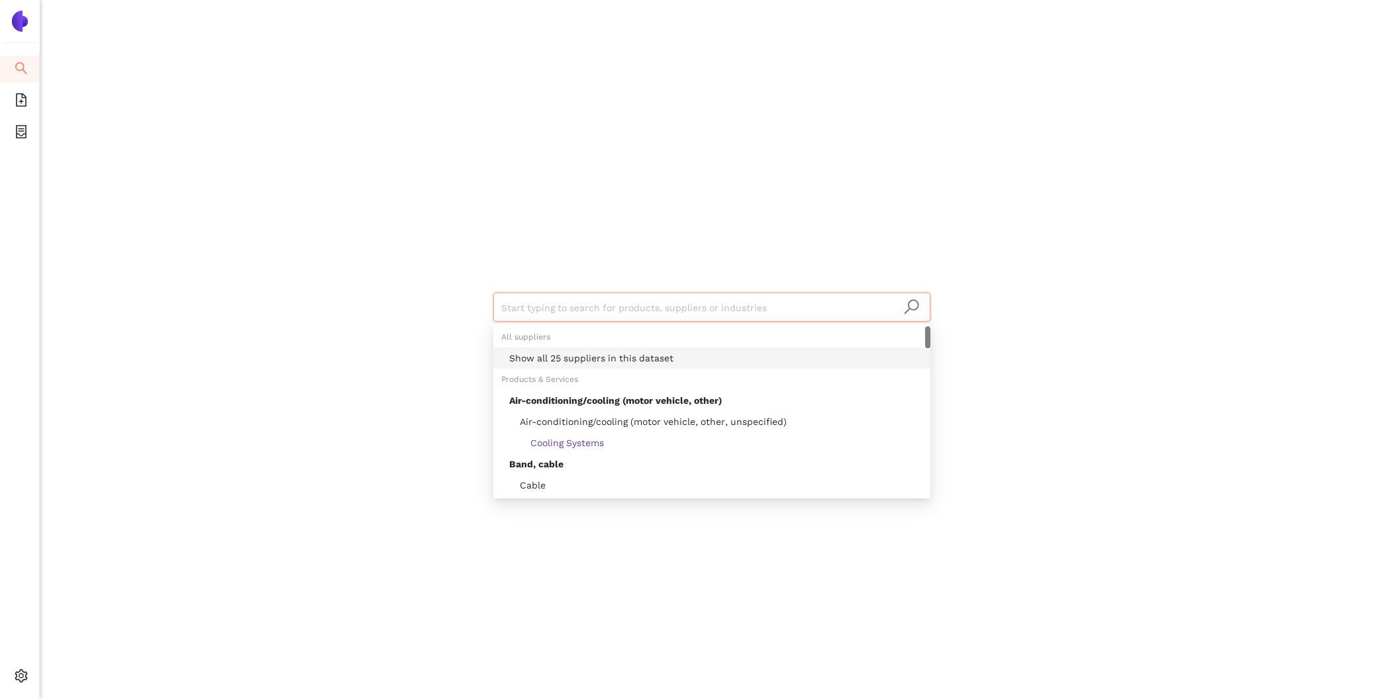
click at [627, 356] on div "Show all 25 suppliers in this dataset" at bounding box center [715, 358] width 413 height 15
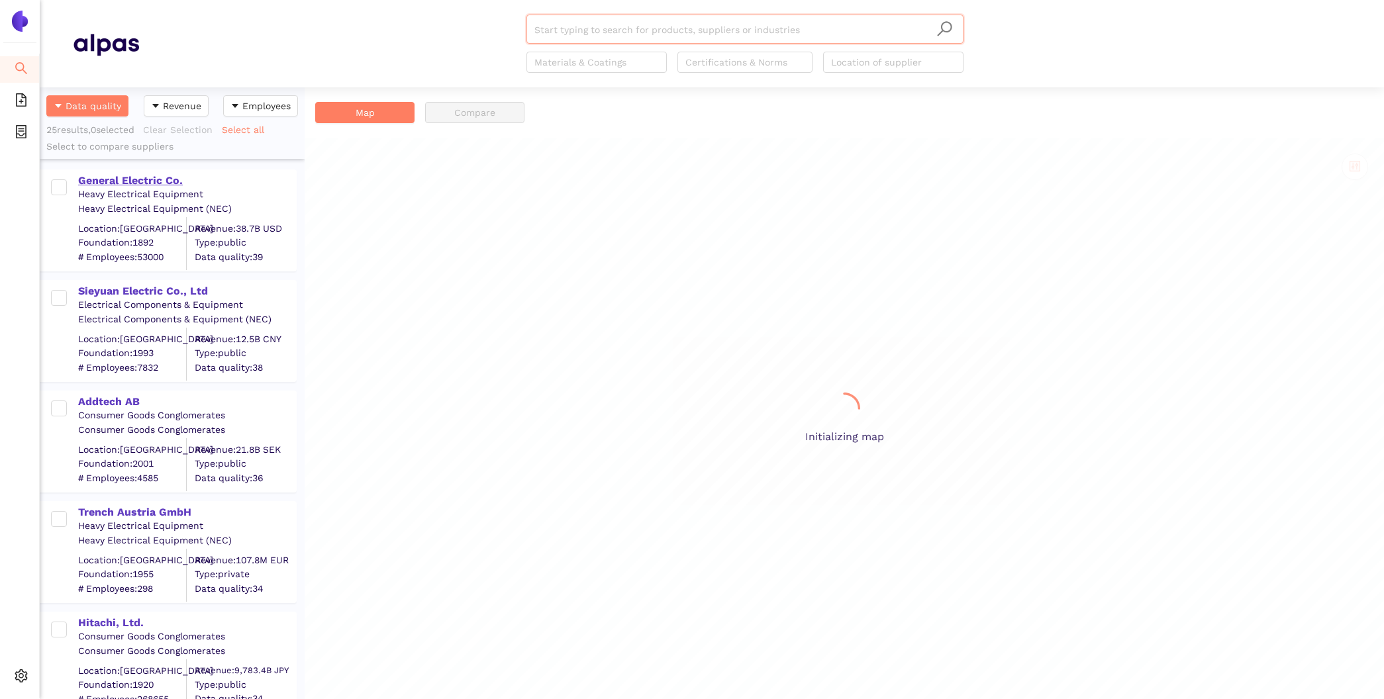
scroll to position [612, 265]
click at [166, 172] on div "General Electric Co." at bounding box center [186, 179] width 217 height 17
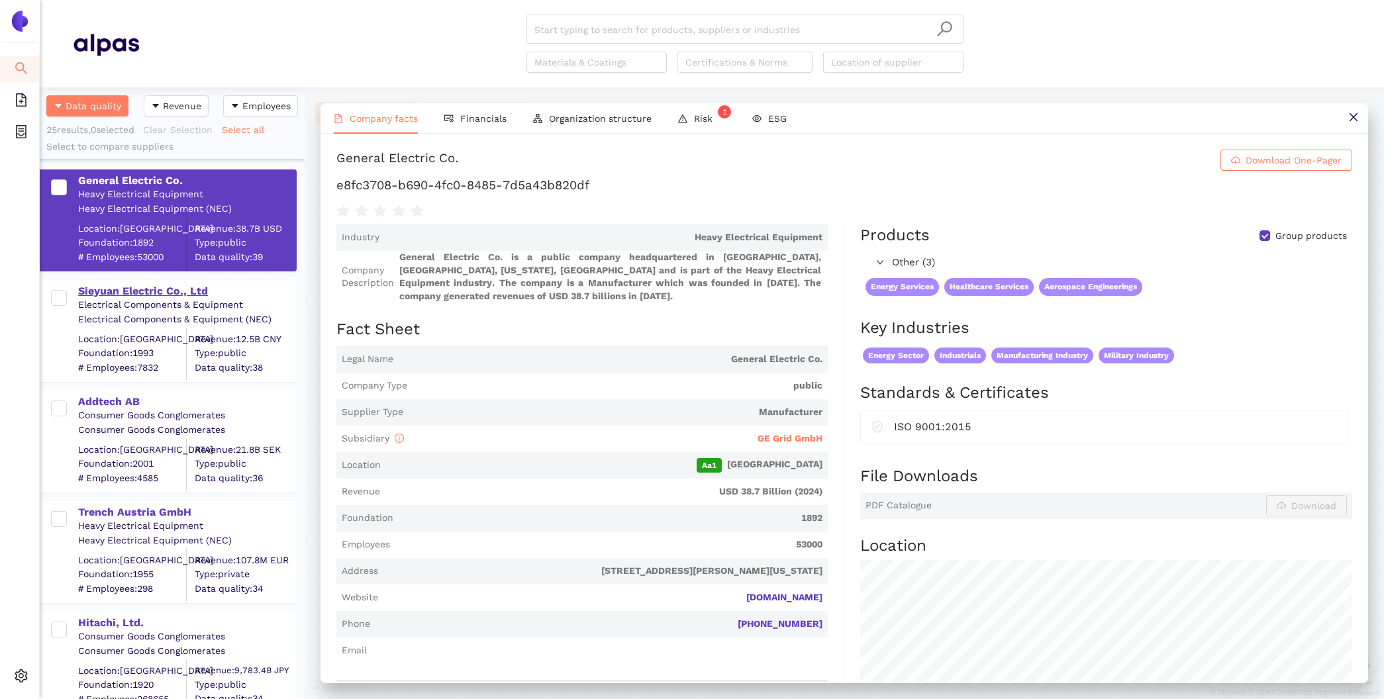
click at [154, 288] on div "Sieyuan Electric Co., Ltd" at bounding box center [186, 291] width 217 height 15
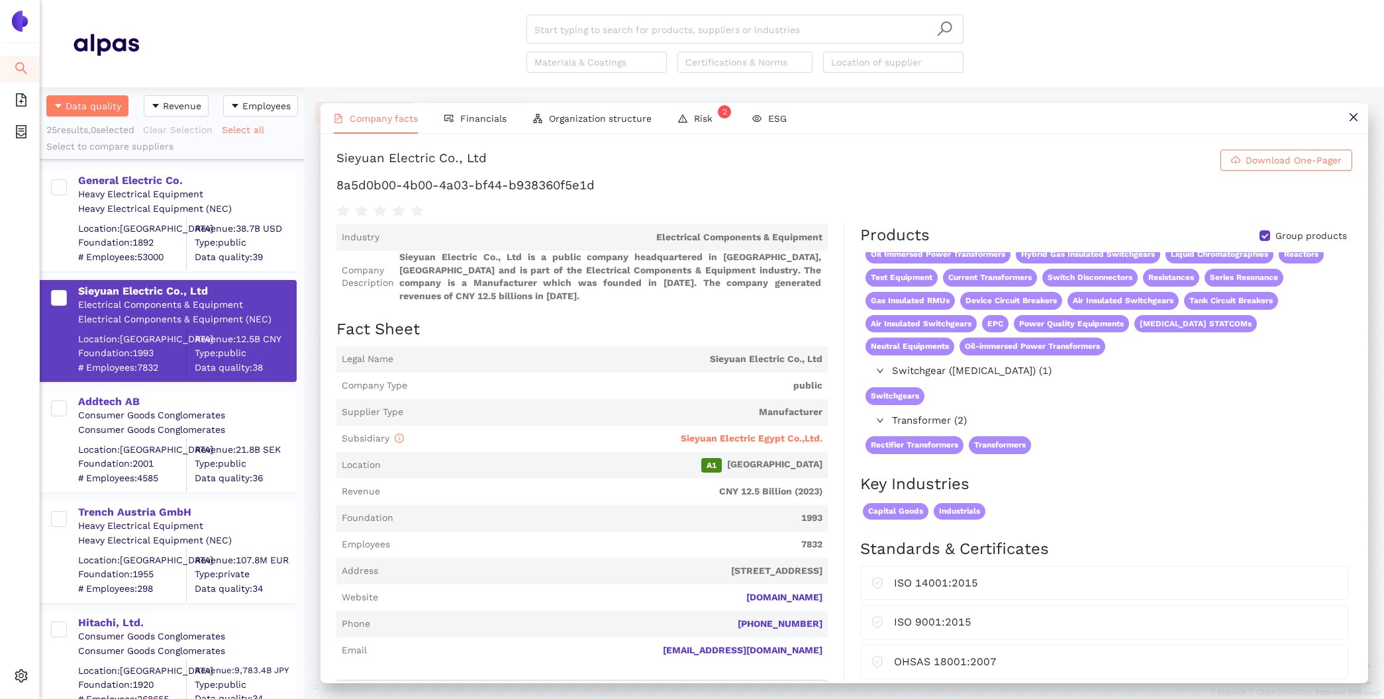
scroll to position [228, 0]
click at [107, 403] on div "Addtech AB" at bounding box center [186, 402] width 217 height 15
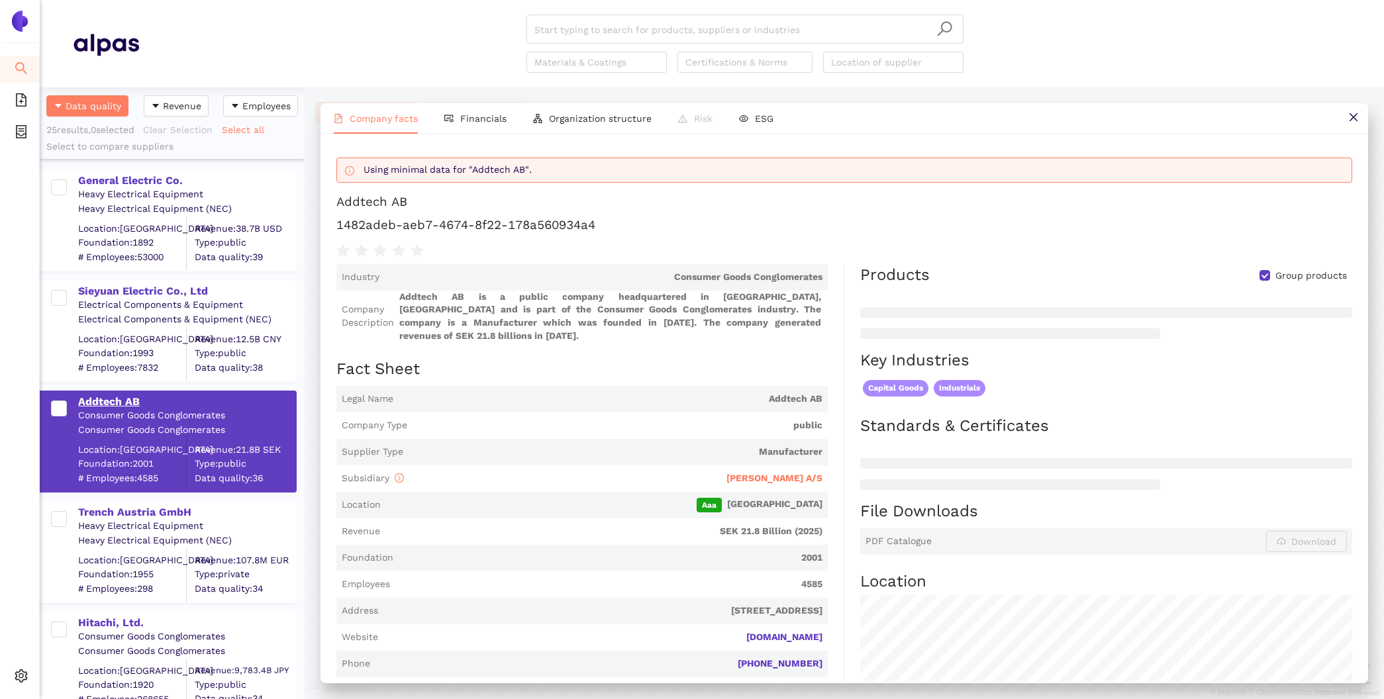
scroll to position [0, 0]
click at [128, 510] on div "Trench Austria GmbH" at bounding box center [186, 512] width 217 height 15
